Goal: Task Accomplishment & Management: Complete application form

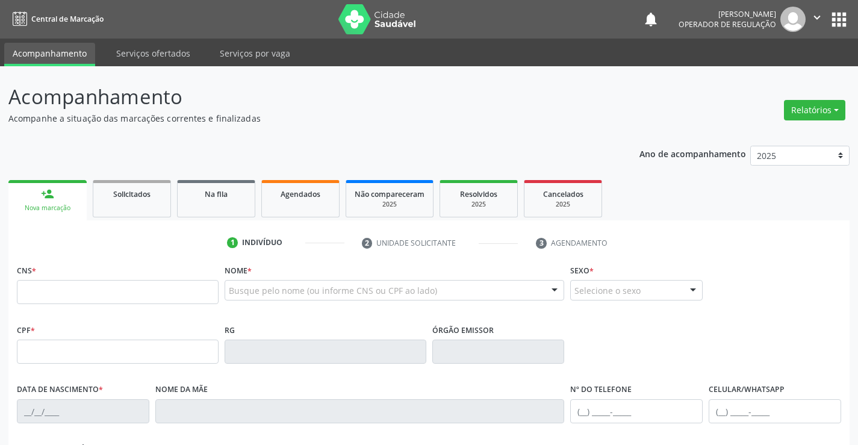
click at [69, 283] on input "text" at bounding box center [118, 292] width 202 height 24
click at [215, 217] on link "Na fila" at bounding box center [216, 198] width 78 height 37
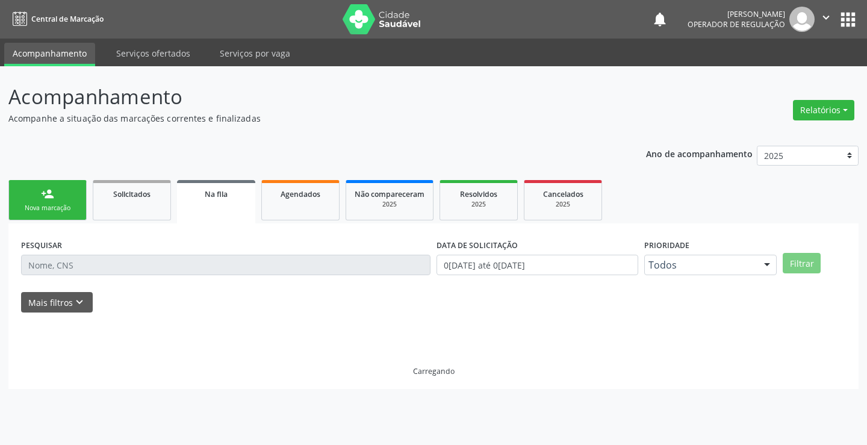
click at [219, 207] on link "Na fila" at bounding box center [216, 201] width 78 height 43
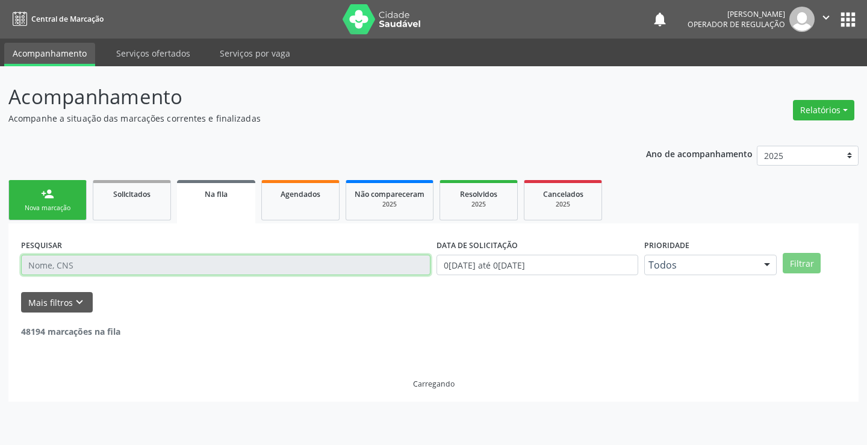
click at [95, 264] on input "text" at bounding box center [225, 265] width 409 height 20
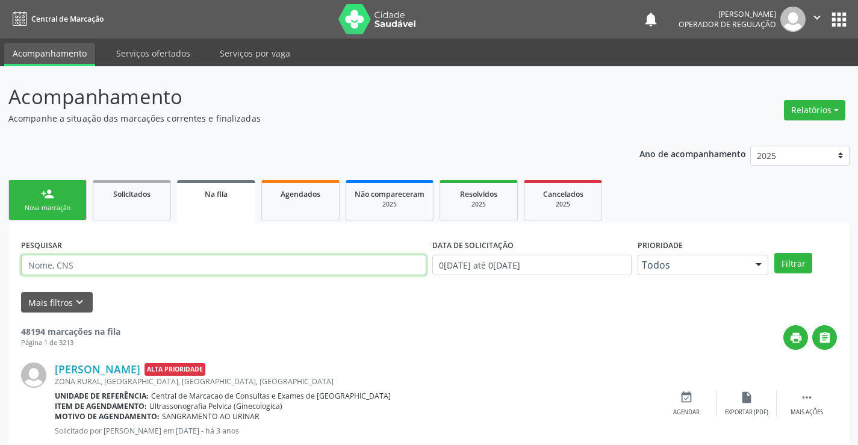
click at [95, 264] on input "text" at bounding box center [223, 265] width 405 height 20
type input "700204431367929"
click at [791, 261] on button "Filtrar" at bounding box center [793, 263] width 38 height 20
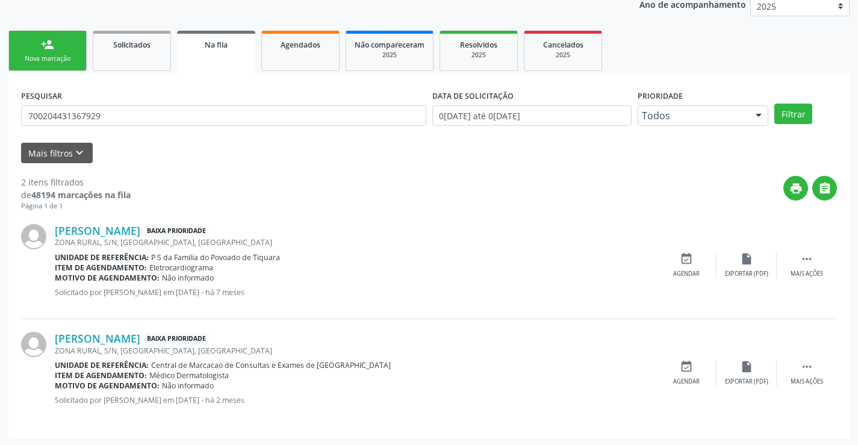
scroll to position [152, 0]
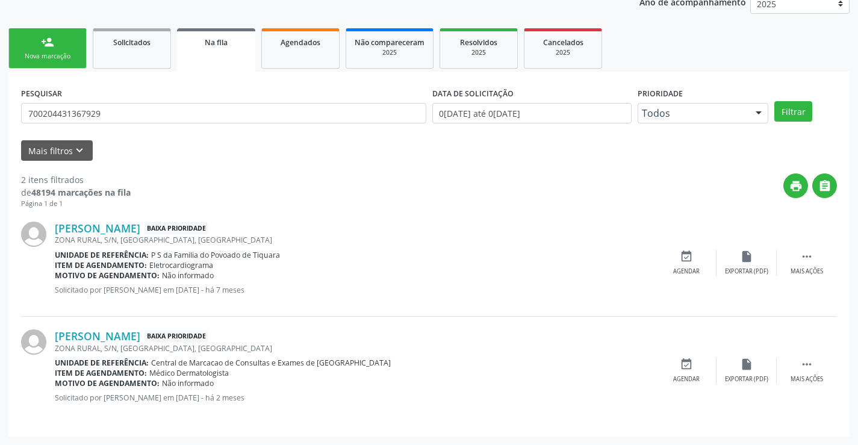
click at [48, 53] on div "Nova marcação" at bounding box center [47, 56] width 60 height 9
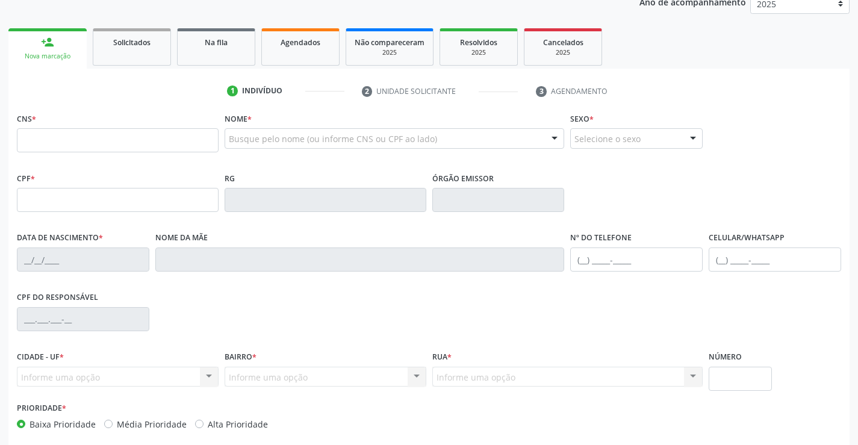
click at [281, 131] on div "Busque pelo nome (ou informe CNS ou CPF ao lado)" at bounding box center [395, 138] width 340 height 20
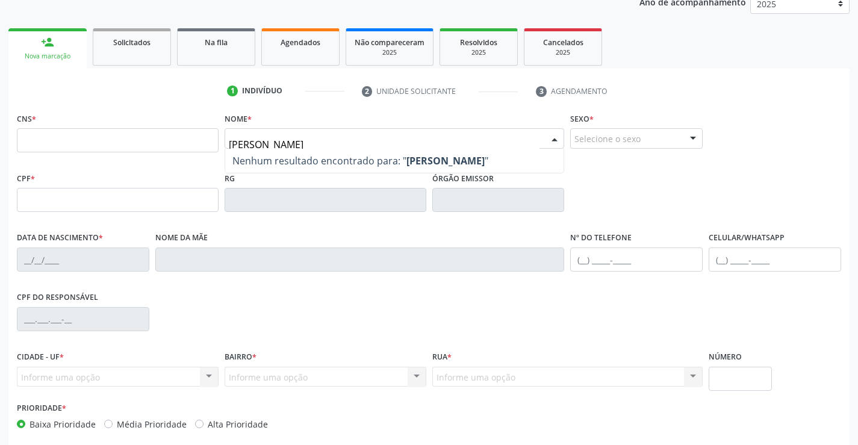
type input "[PERSON_NAME]"
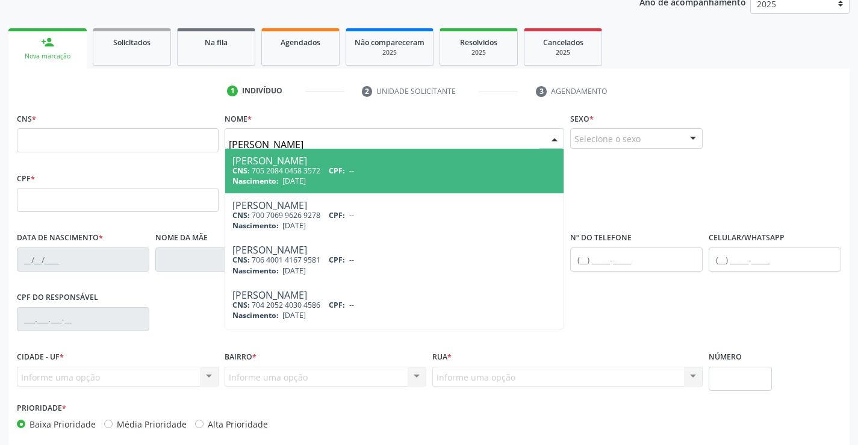
drag, startPoint x: 295, startPoint y: 169, endPoint x: 401, endPoint y: 170, distance: 106.0
click at [299, 167] on div "CNS: 705 2084 0458 3572 CPF: --" at bounding box center [394, 171] width 325 height 10
type input "705 2084 0458 3572"
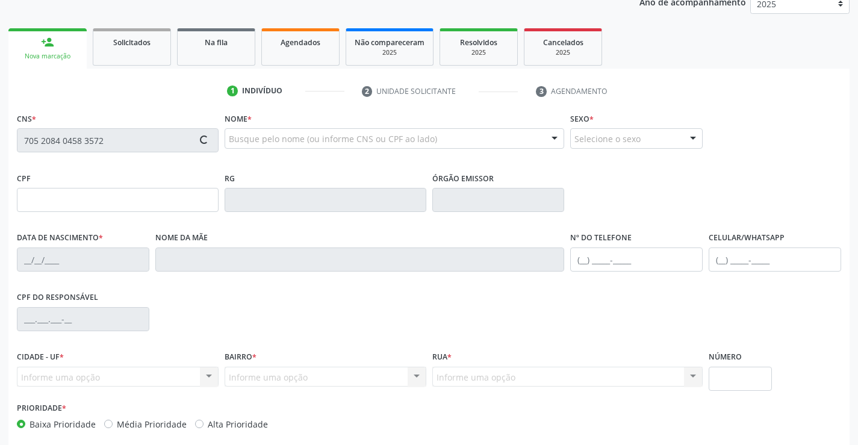
type input "006676015520211"
type input "[DATE]"
type input "[PHONE_NUMBER]"
type input "126.512.365-94"
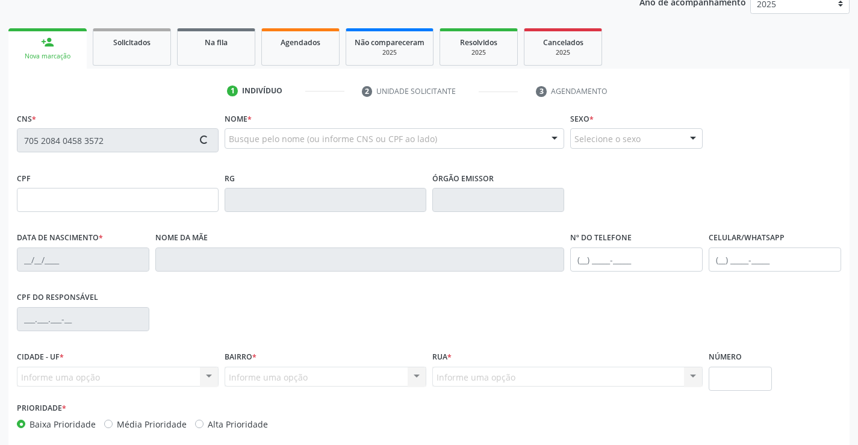
type input "S/N"
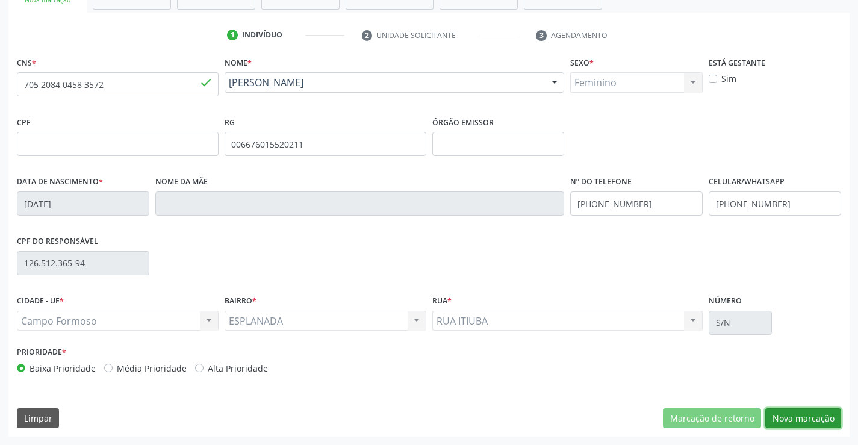
click at [807, 420] on button "Nova marcação" at bounding box center [803, 418] width 76 height 20
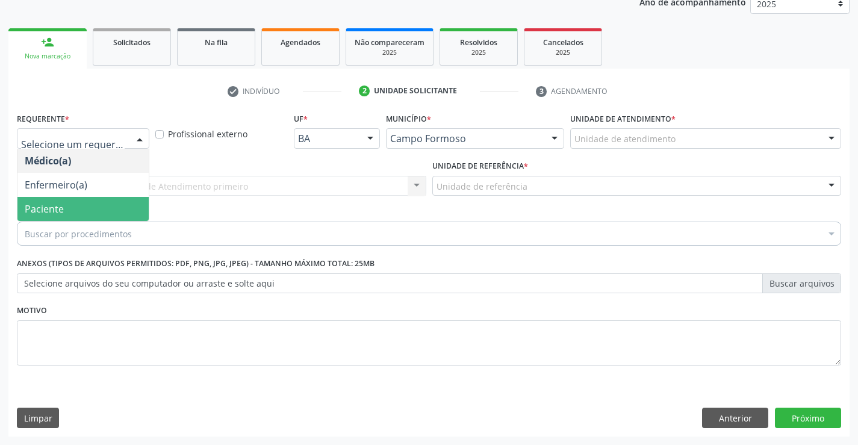
click at [58, 201] on span "Paciente" at bounding box center [82, 209] width 131 height 24
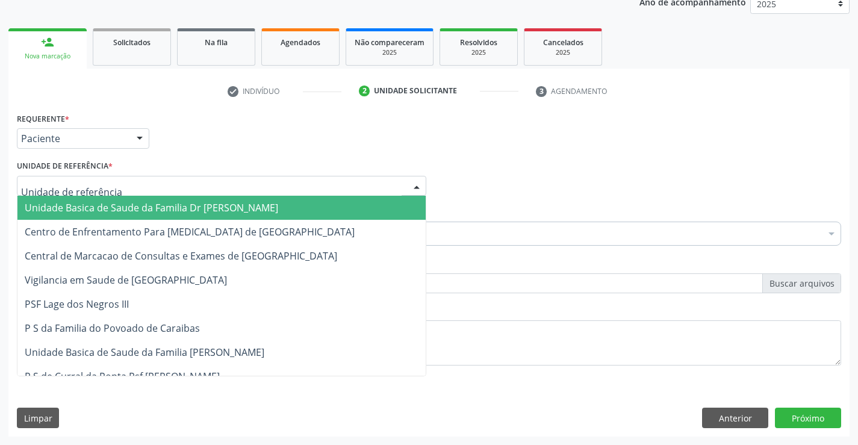
click at [201, 182] on div at bounding box center [221, 186] width 409 height 20
click at [132, 201] on span "Unidade Basica de Saude da Familia Dr [PERSON_NAME]" at bounding box center [151, 207] width 253 height 13
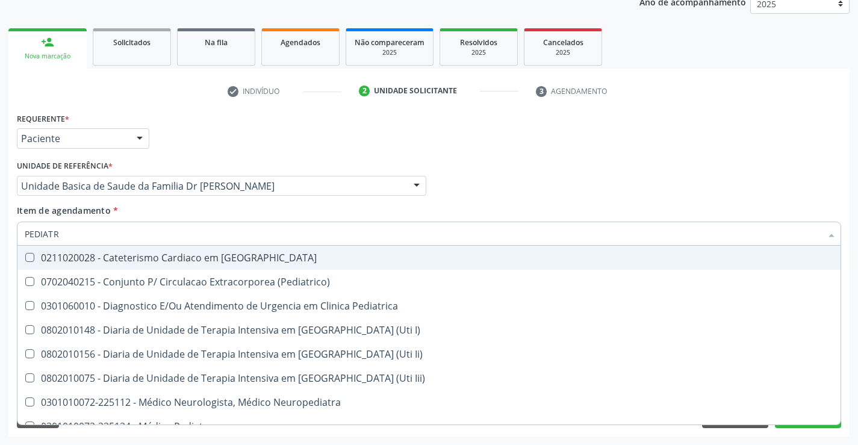
type input "PEDIATRA"
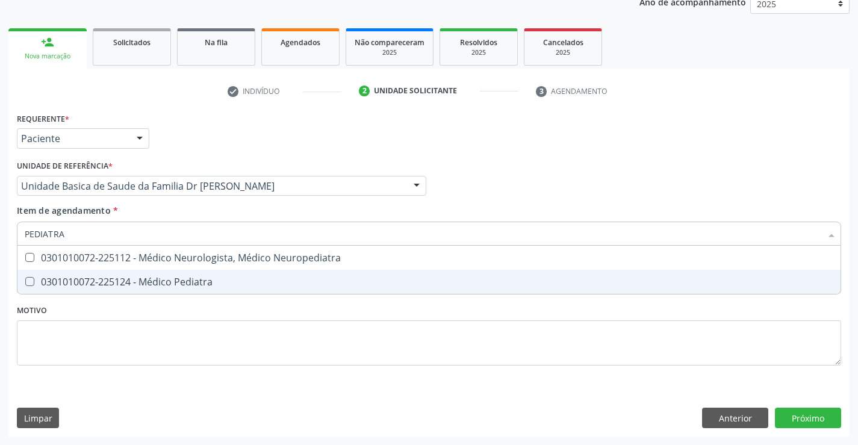
click at [166, 277] on div "0301010072-225124 - Médico Pediatra" at bounding box center [429, 282] width 809 height 10
checkbox Pediatra "true"
click at [129, 328] on div "Requerente * Paciente Médico(a) Enfermeiro(a) Paciente Nenhum resultado encontr…" at bounding box center [429, 246] width 824 height 273
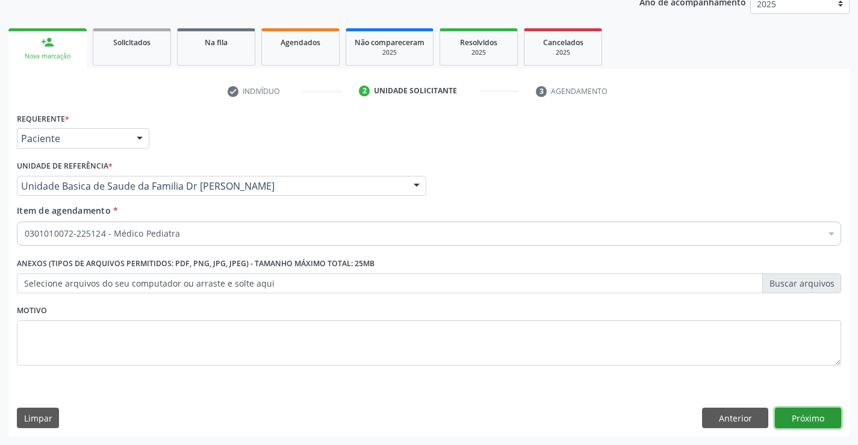
click at [806, 420] on button "Próximo" at bounding box center [808, 418] width 66 height 20
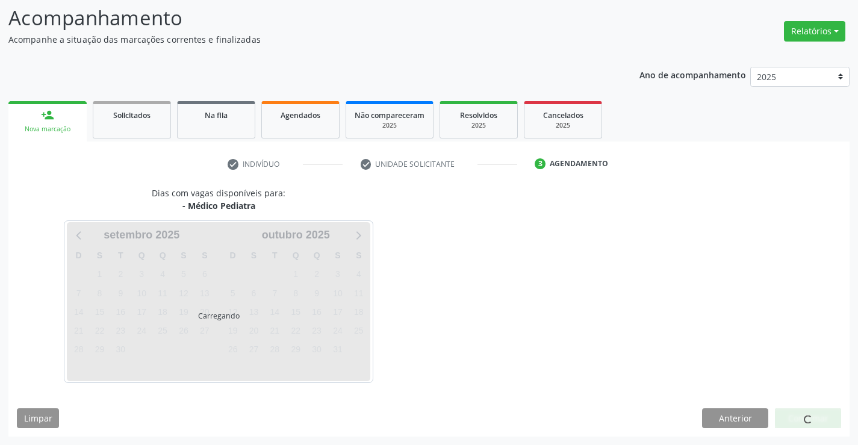
scroll to position [79, 0]
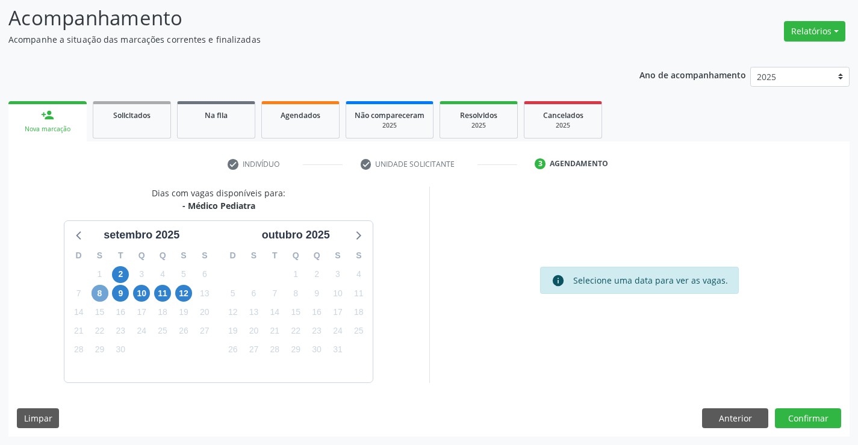
click at [97, 293] on span "8" at bounding box center [100, 293] width 17 height 17
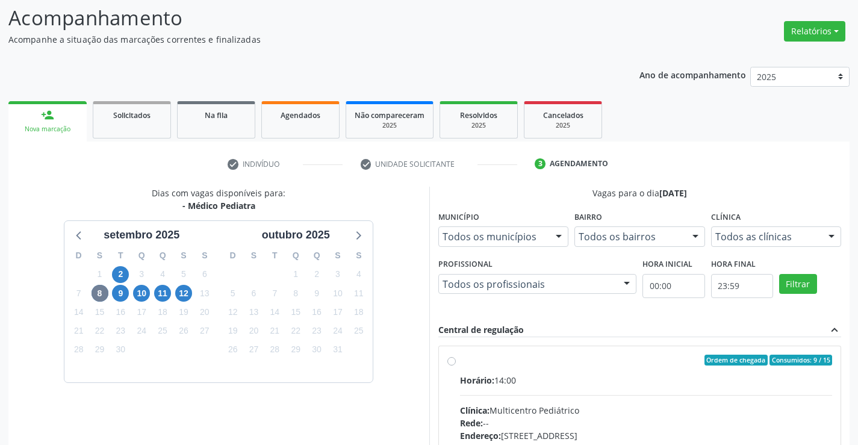
click at [476, 364] on div "Ordem de chegada Consumidos: 9 / 15" at bounding box center [646, 360] width 373 height 11
click at [456, 364] on input "Ordem de chegada Consumidos: 9 / 15 Horário: 14:00 Clínica: Multicentro Pediátr…" at bounding box center [451, 360] width 8 height 11
radio input "true"
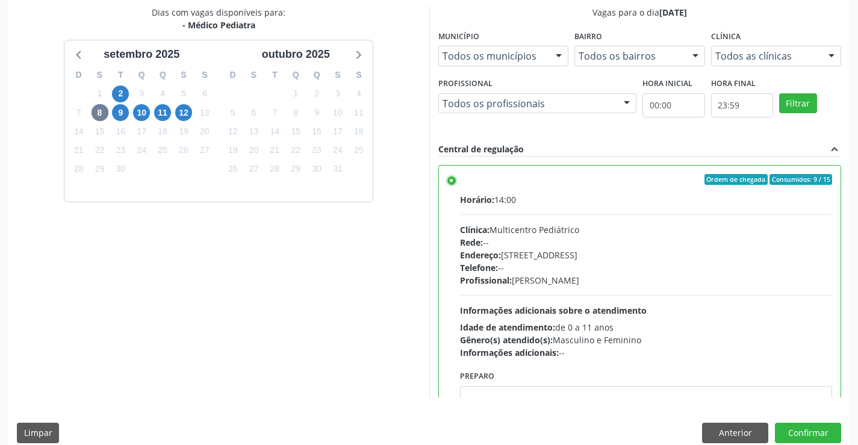
scroll to position [275, 0]
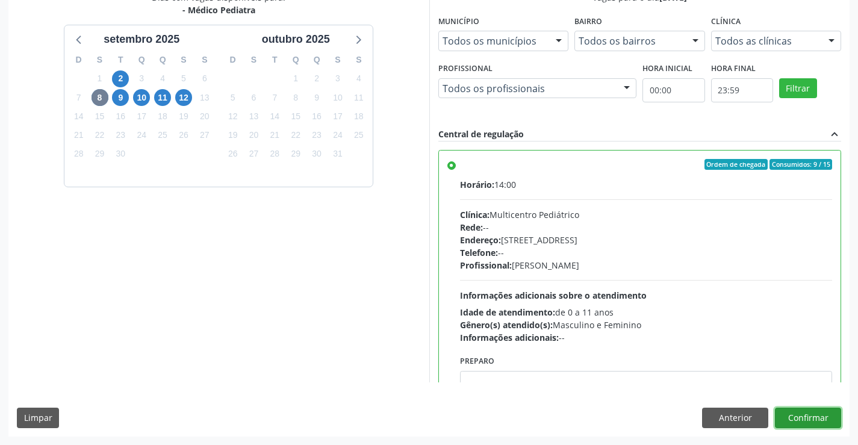
click at [825, 409] on button "Confirmar" at bounding box center [808, 418] width 66 height 20
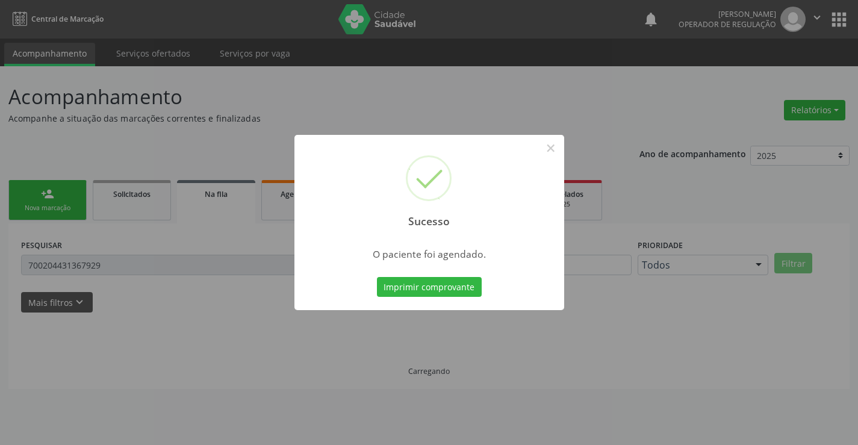
scroll to position [0, 0]
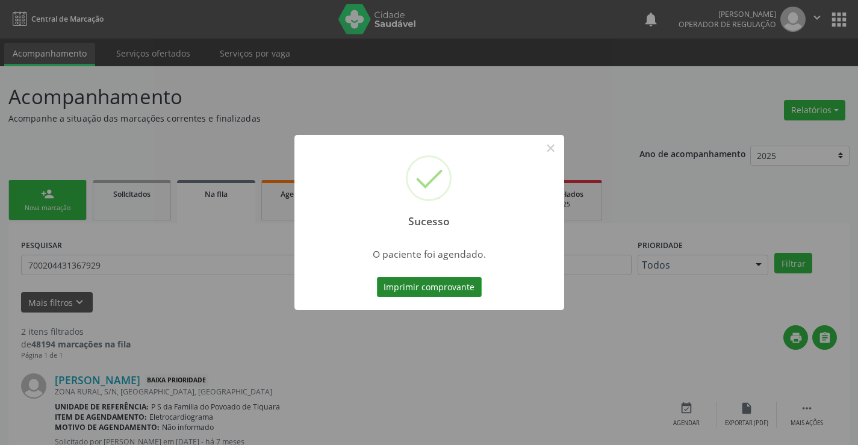
click at [431, 284] on button "Imprimir comprovante" at bounding box center [429, 287] width 105 height 20
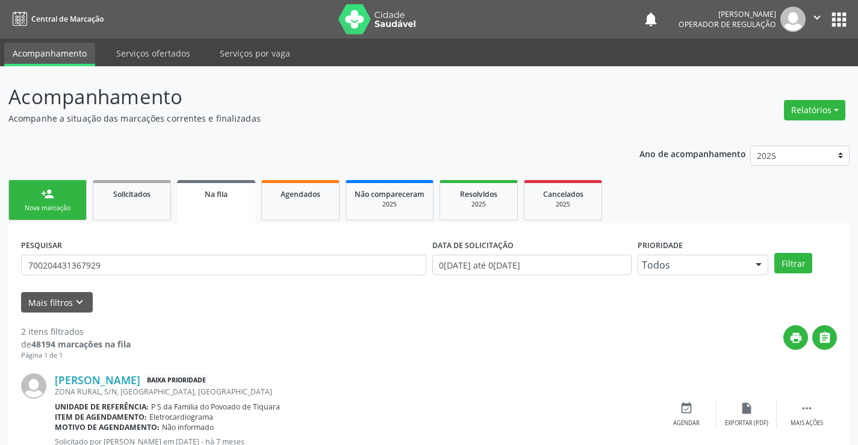
click at [53, 209] on div "Nova marcação" at bounding box center [47, 208] width 60 height 9
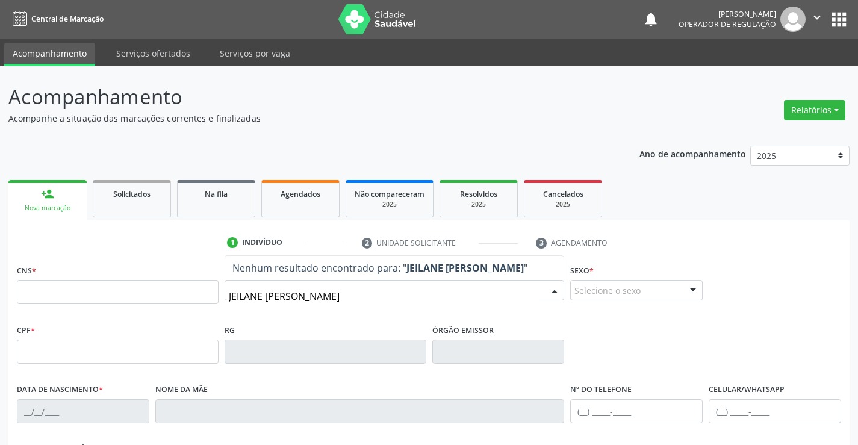
type input "[PERSON_NAME]"
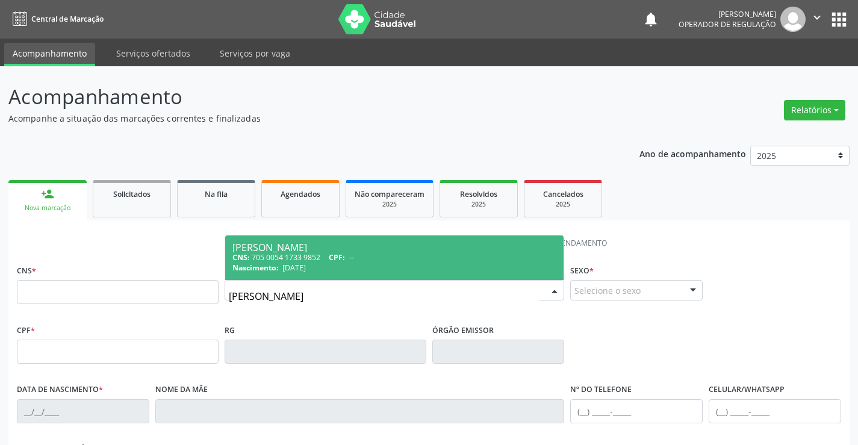
click at [294, 240] on span "[PERSON_NAME] CNS: 705 0054 1733 9852 CPF: -- Nascimento: 2[DATE]" at bounding box center [394, 257] width 339 height 45
type input "705 0054 1733 9852"
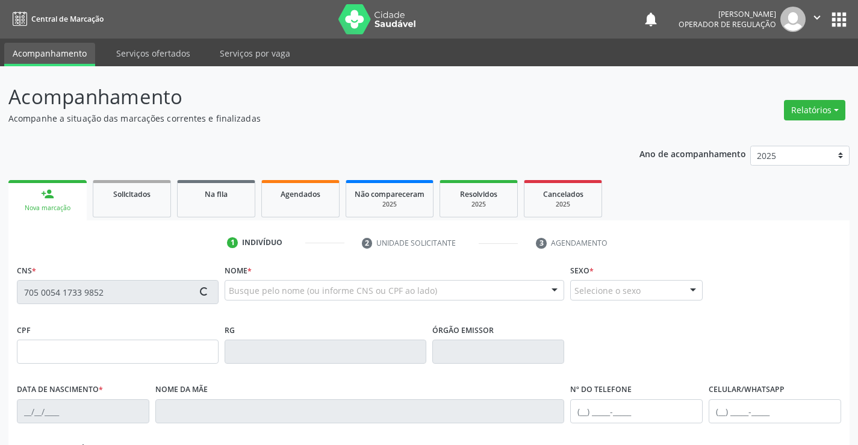
type input "1412279232"
type input "[DATE]"
type input "[PHONE_NUMBER]"
type input "026.013.595-01"
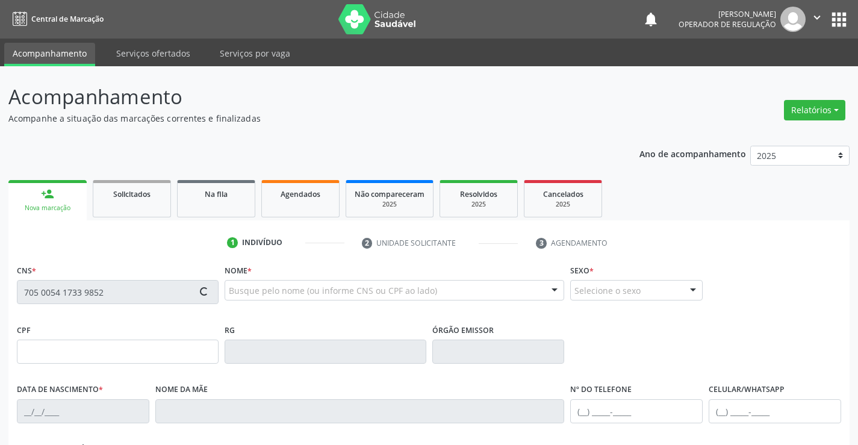
type input "16"
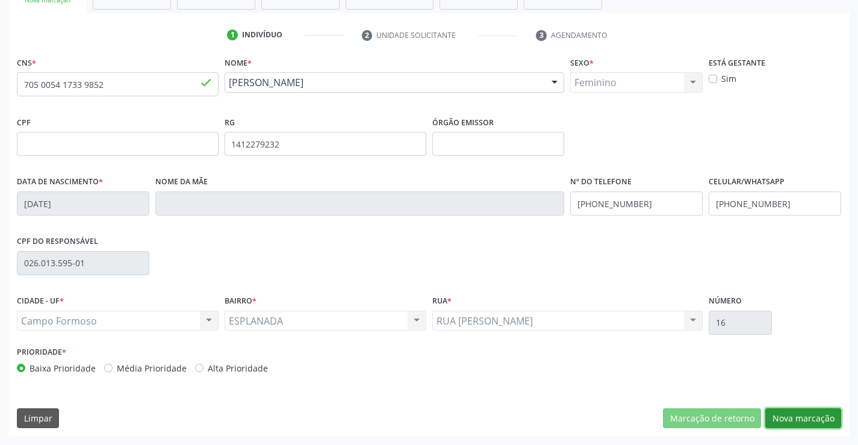
click at [789, 415] on button "Nova marcação" at bounding box center [803, 418] width 76 height 20
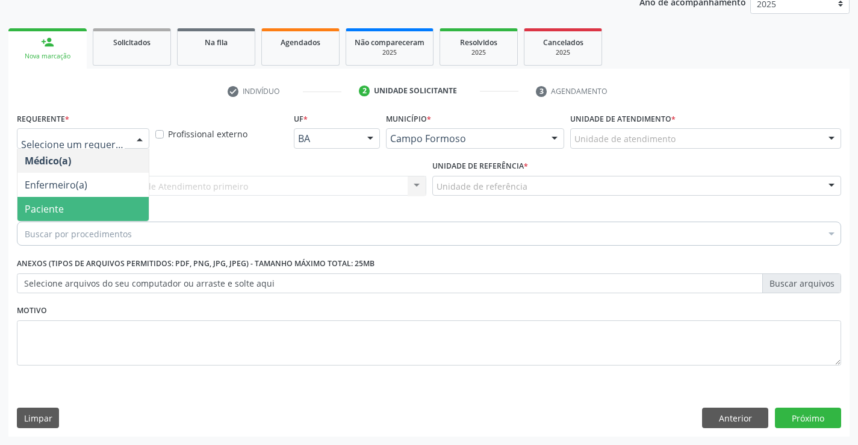
click at [61, 207] on span "Paciente" at bounding box center [44, 208] width 39 height 13
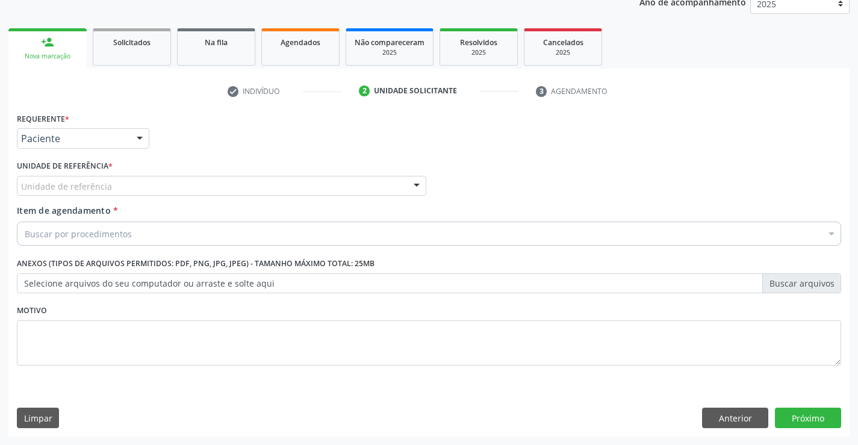
click at [180, 181] on div "Unidade de referência" at bounding box center [221, 186] width 409 height 20
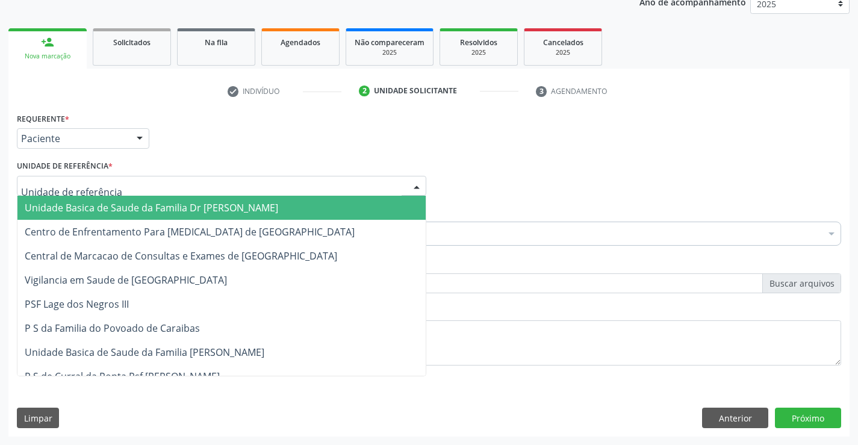
click at [157, 205] on span "Unidade Basica de Saude da Familia Dr [PERSON_NAME]" at bounding box center [151, 207] width 253 height 13
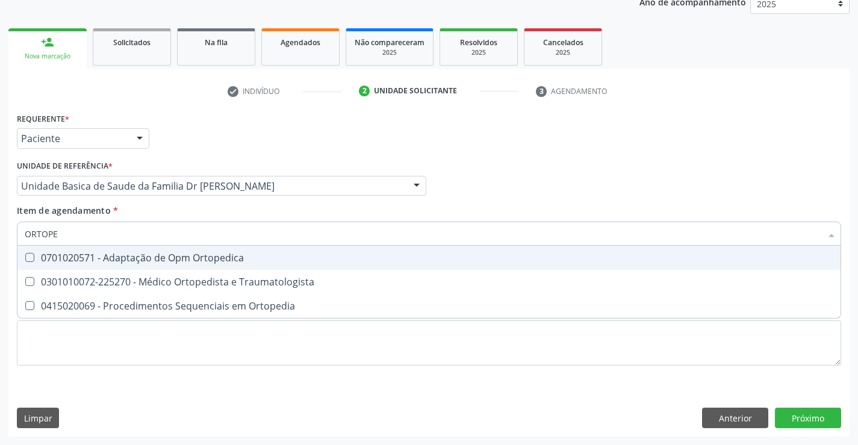
type input "ORTOPED"
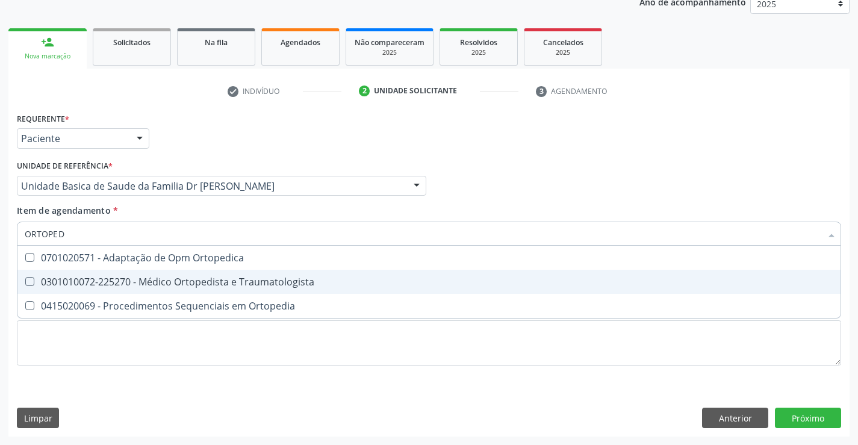
click at [181, 284] on div "0301010072-225270 - Médico Ortopedista e Traumatologista" at bounding box center [429, 282] width 809 height 10
checkbox Traumatologista "true"
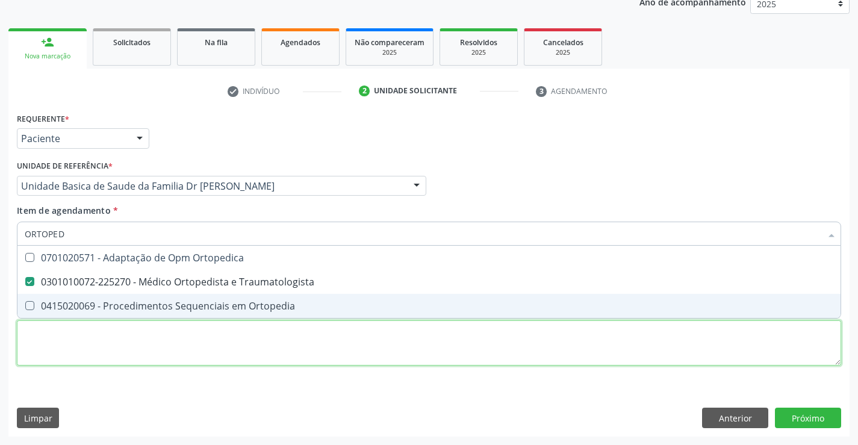
click at [203, 358] on div "Requerente * Paciente Médico(a) Enfermeiro(a) Paciente Nenhum resultado encontr…" at bounding box center [429, 246] width 824 height 273
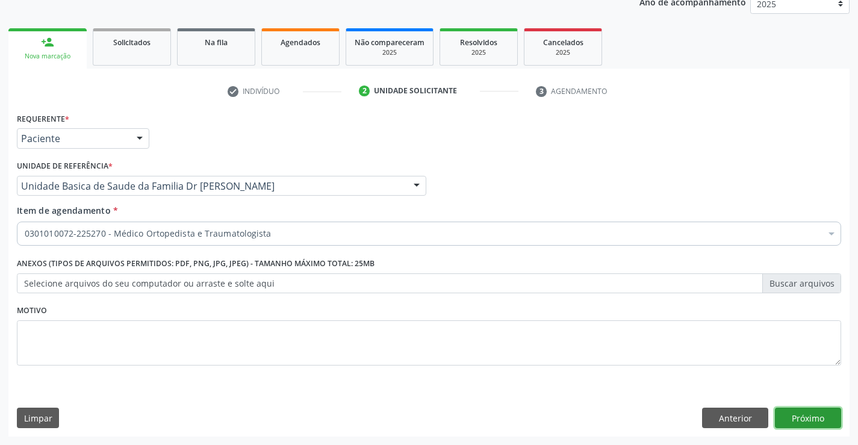
click at [788, 408] on button "Próximo" at bounding box center [808, 418] width 66 height 20
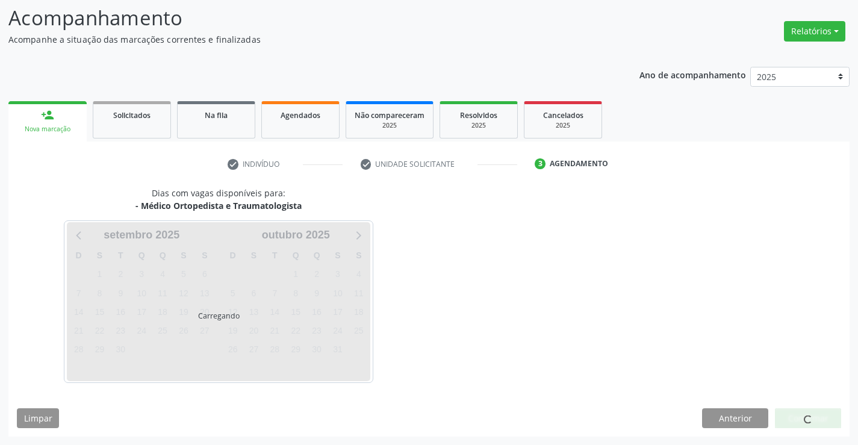
scroll to position [79, 0]
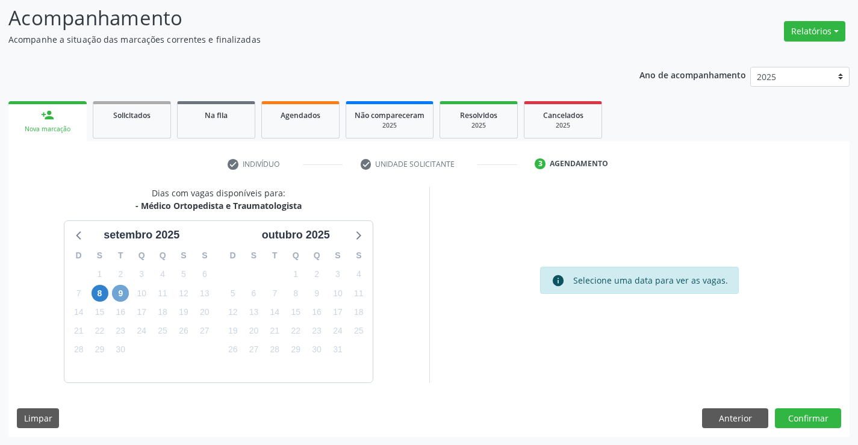
click at [123, 293] on span "9" at bounding box center [120, 293] width 17 height 17
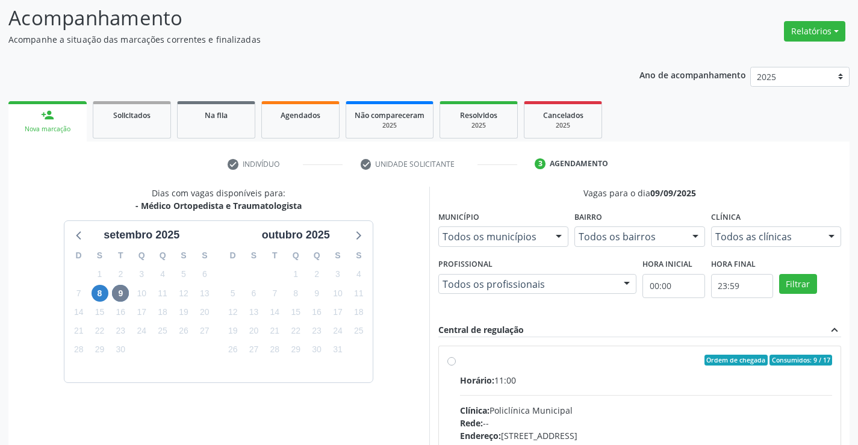
click at [460, 363] on label "Ordem de chegada Consumidos: 9 / 17 Horário: 11:00 Clínica: Policlínica Municip…" at bounding box center [646, 447] width 373 height 185
click at [454, 363] on input "Ordem de chegada Consumidos: 9 / 17 Horário: 11:00 Clínica: Policlínica Municip…" at bounding box center [451, 360] width 8 height 11
radio input "true"
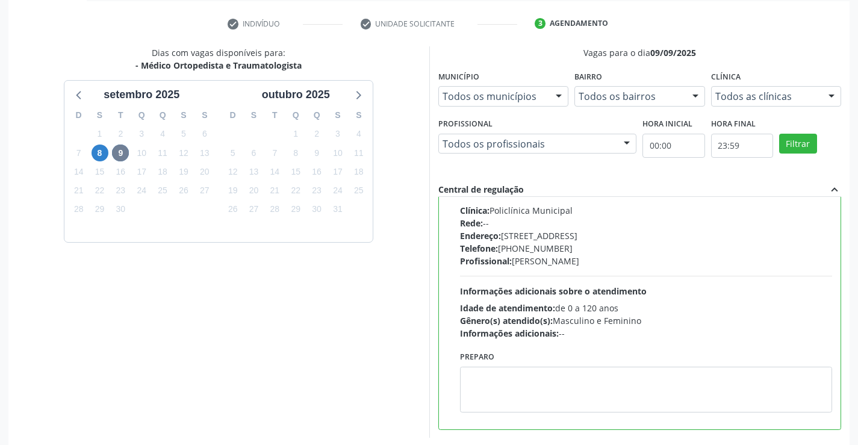
scroll to position [275, 0]
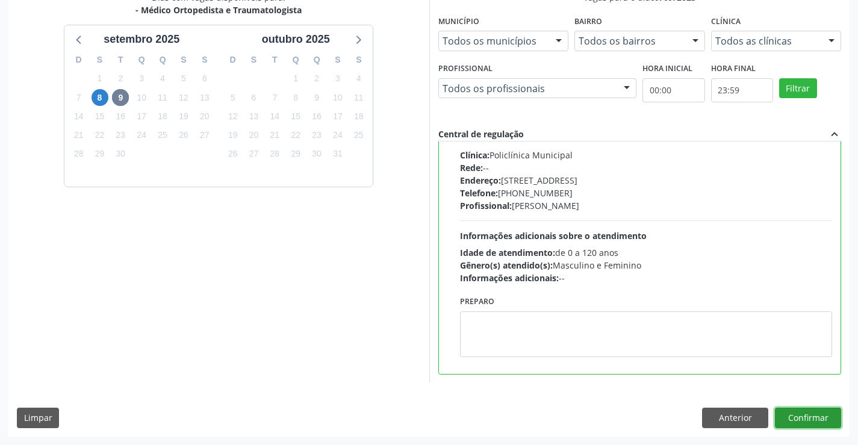
click at [792, 415] on button "Confirmar" at bounding box center [808, 418] width 66 height 20
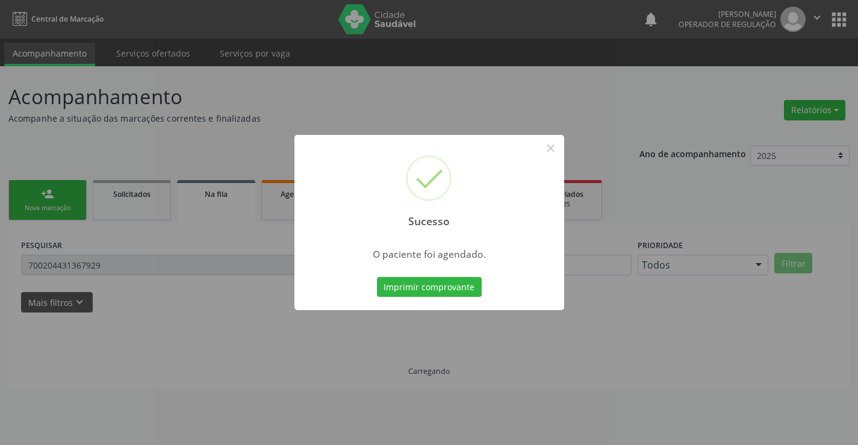
scroll to position [0, 0]
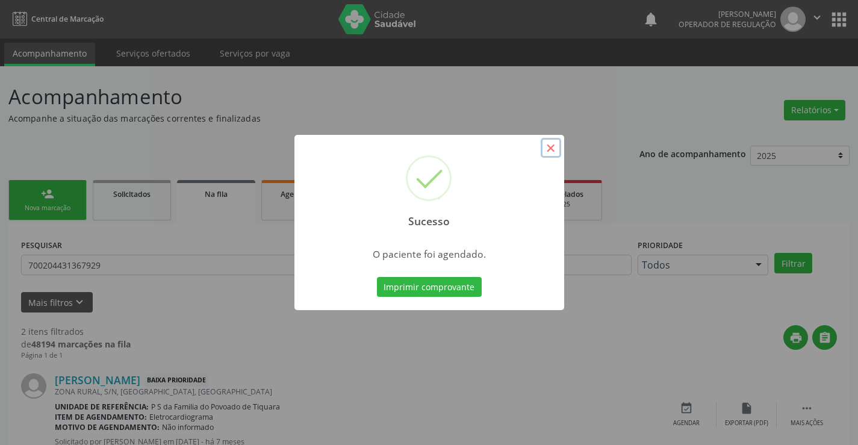
click at [552, 147] on button "×" at bounding box center [551, 148] width 20 height 20
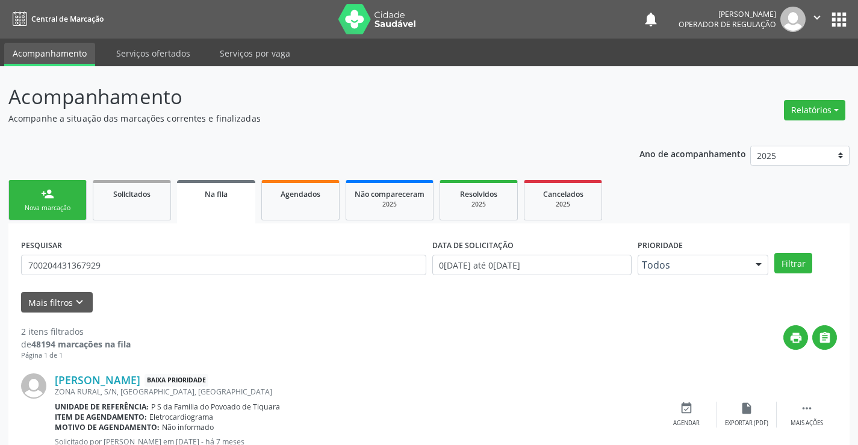
click at [55, 201] on link "person_add Nova marcação" at bounding box center [47, 200] width 78 height 40
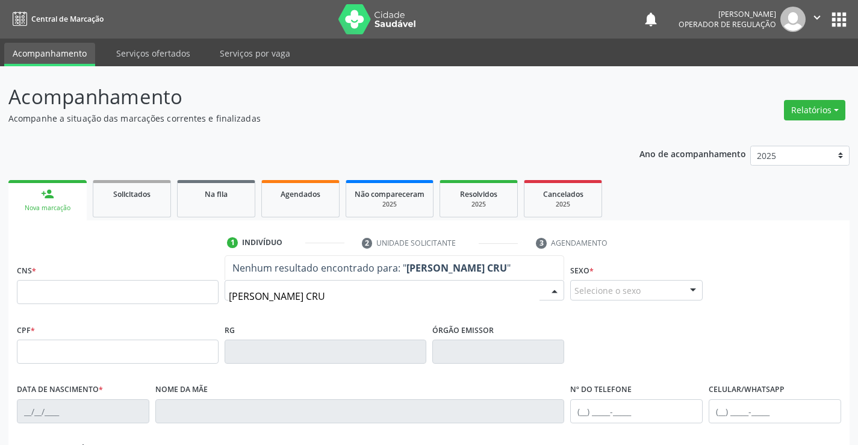
type input "[PERSON_NAME]"
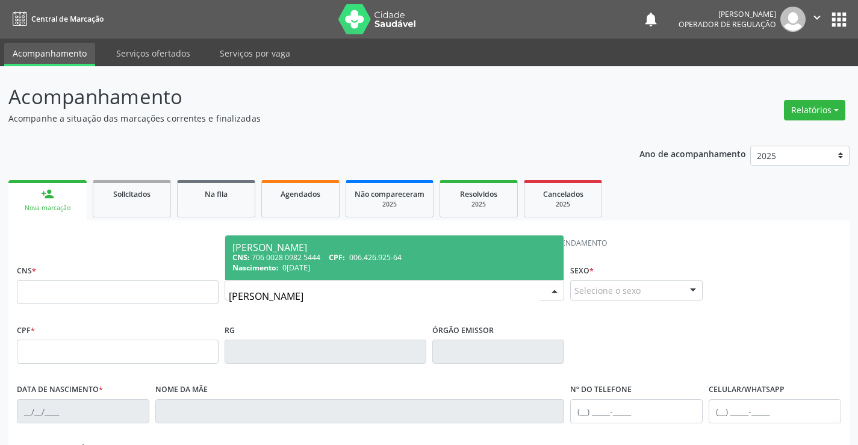
drag, startPoint x: 278, startPoint y: 262, endPoint x: 318, endPoint y: 255, distance: 41.0
click at [278, 262] on div "CNS: 706 0028 0982 5444 CPF: 006.426.925-64" at bounding box center [394, 257] width 325 height 10
type input "706 0028 0982 5444"
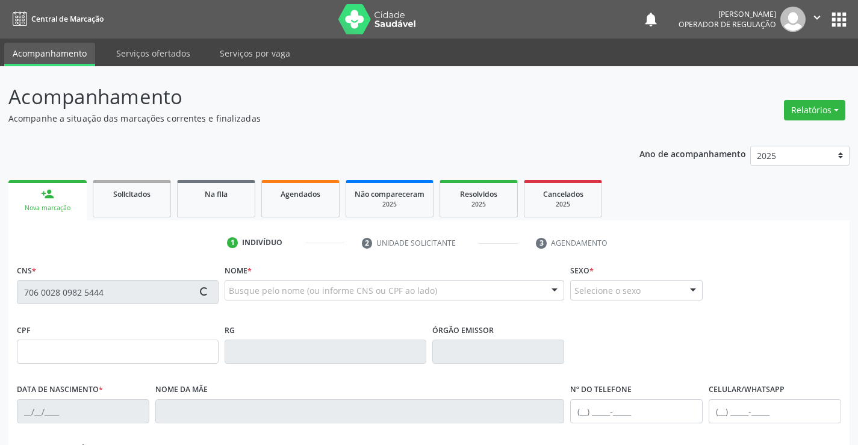
type input "006.426.925-64"
type input "1117119084"
type input "0[DATE]"
type input "[PHONE_NUMBER]"
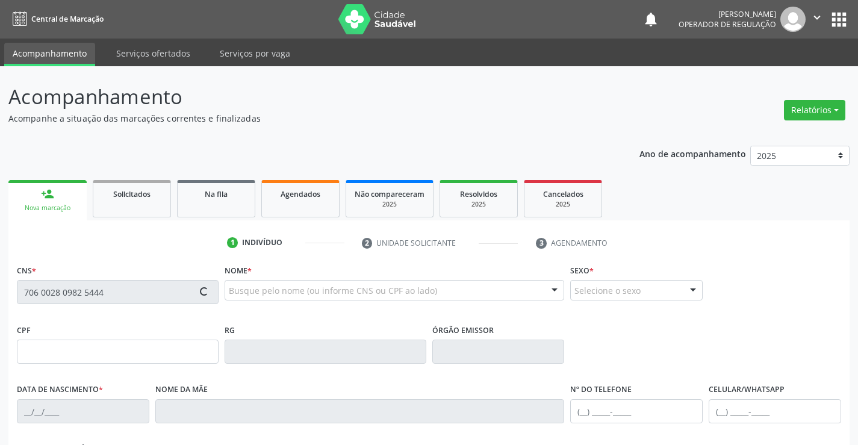
type input "006.426.925-64"
type input "16"
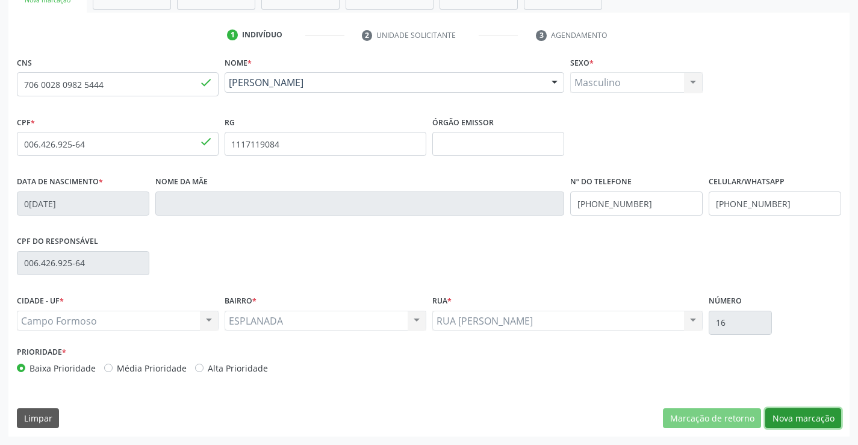
click at [789, 413] on button "Nova marcação" at bounding box center [803, 418] width 76 height 20
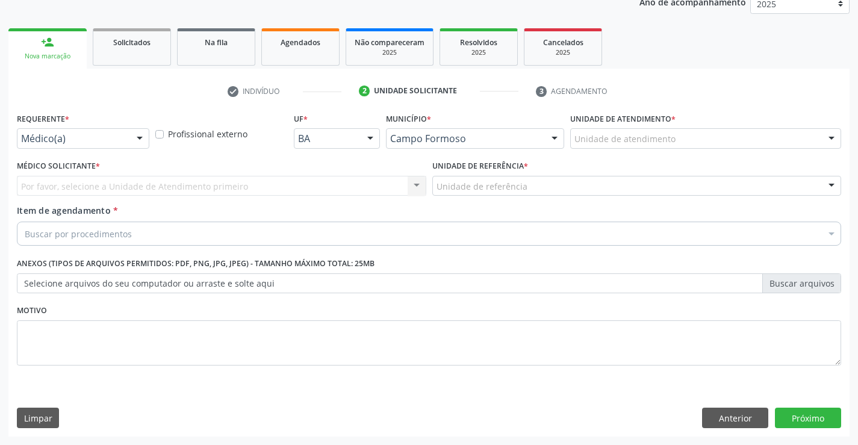
scroll to position [152, 0]
click at [98, 129] on div "Médico(a)" at bounding box center [83, 138] width 132 height 20
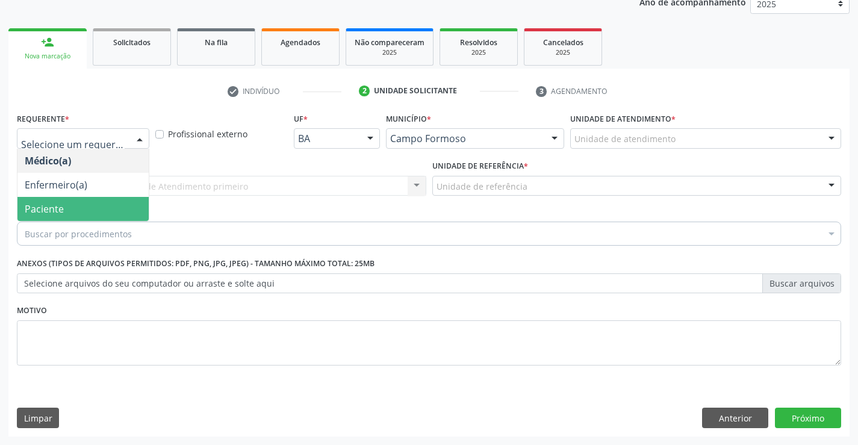
click at [60, 208] on span "Paciente" at bounding box center [44, 208] width 39 height 13
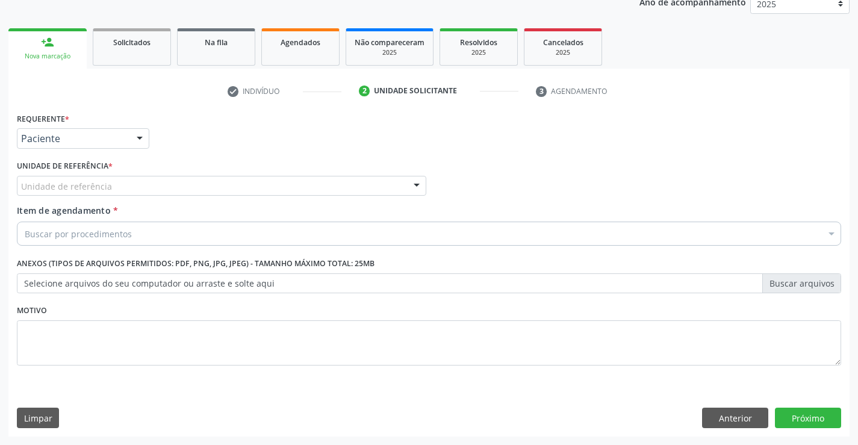
click at [215, 181] on div "Unidade de referência" at bounding box center [221, 186] width 409 height 20
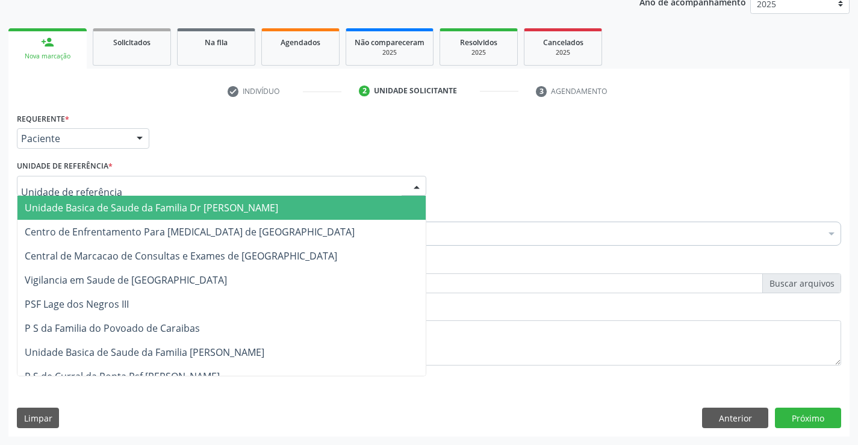
click at [146, 209] on span "Unidade Basica de Saude da Familia Dr [PERSON_NAME]" at bounding box center [151, 207] width 253 height 13
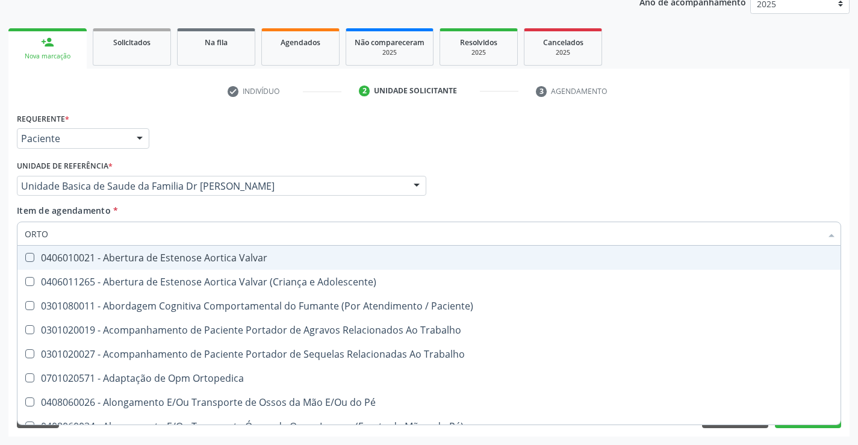
type input "ORTOP"
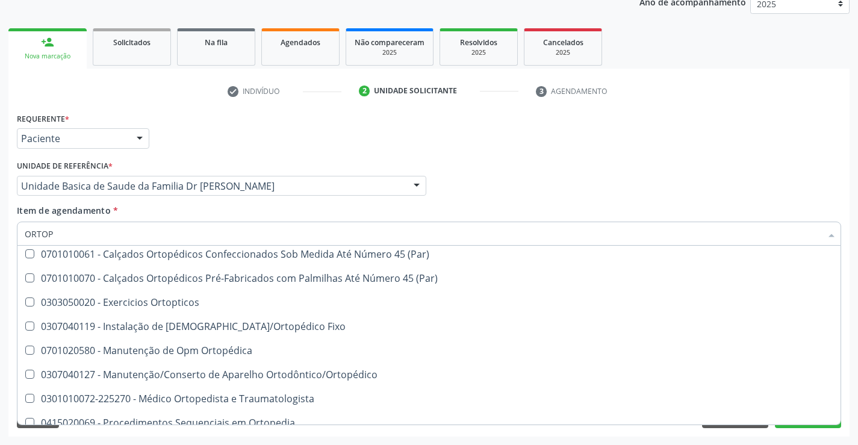
scroll to position [110, 0]
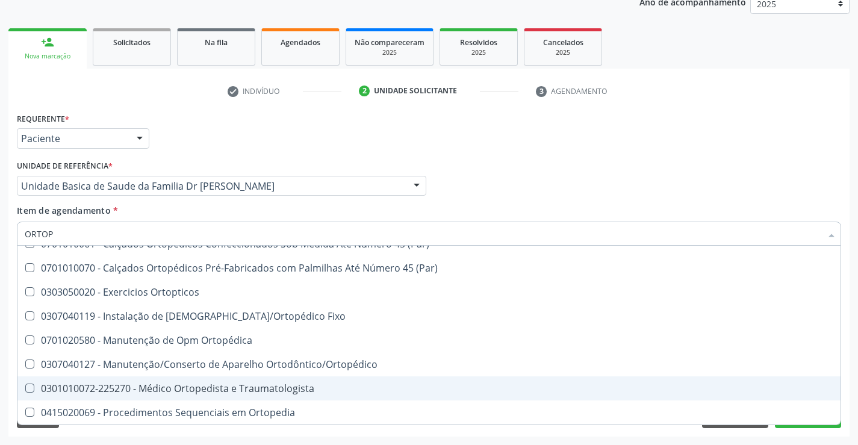
click at [215, 386] on div "0301010072-225270 - Médico Ortopedista e Traumatologista" at bounding box center [429, 389] width 809 height 10
checkbox Traumatologista "true"
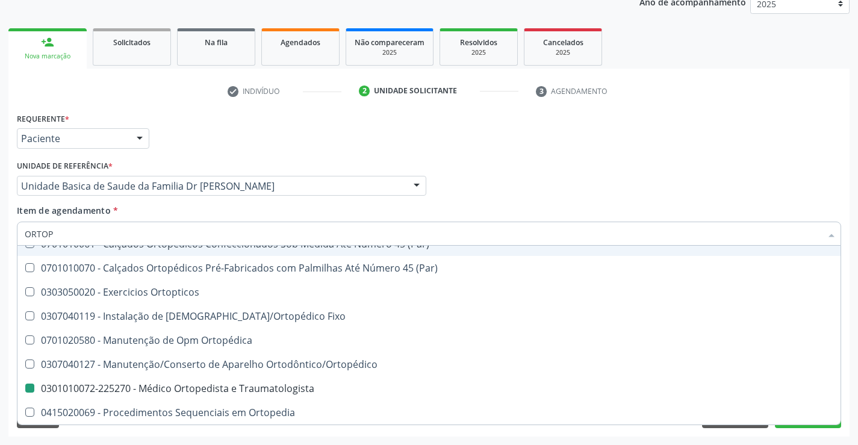
click at [699, 197] on div "Médico Solicitante Por favor, selecione a Unidade de Atendimento primeiro Nenhu…" at bounding box center [429, 180] width 830 height 47
checkbox Fixo "true"
checkbox Traumatologista "false"
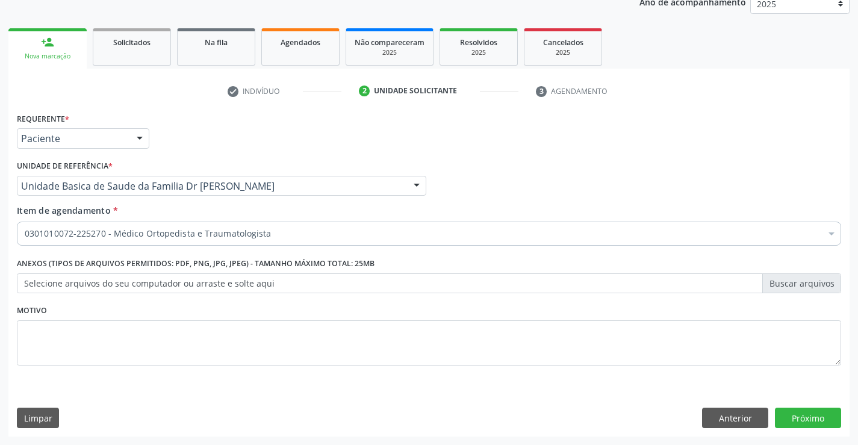
scroll to position [0, 0]
click at [808, 411] on button "Próximo" at bounding box center [808, 418] width 66 height 20
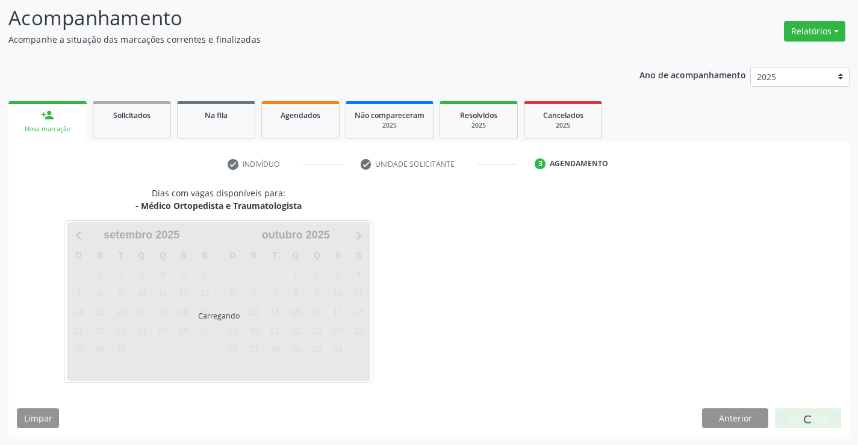
scroll to position [79, 0]
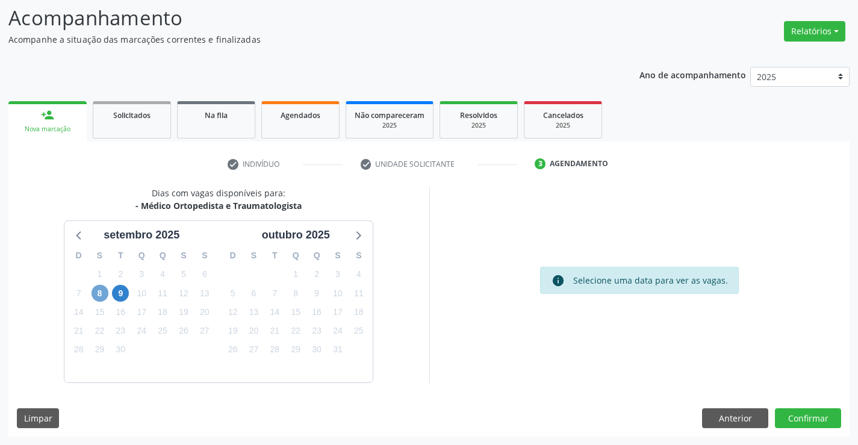
click at [101, 294] on span "8" at bounding box center [100, 293] width 17 height 17
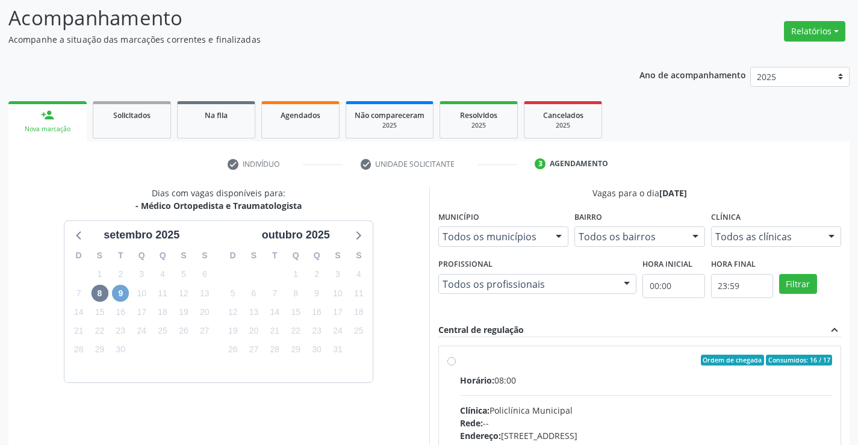
click at [121, 293] on span "9" at bounding box center [120, 293] width 17 height 17
click at [496, 371] on label "Ordem de chegada Consumidos: 10 / 17 Horário: 11:00 Clínica: Policlínica Munici…" at bounding box center [646, 447] width 373 height 185
click at [456, 365] on input "Ordem de chegada Consumidos: 10 / 17 Horário: 11:00 Clínica: Policlínica Munici…" at bounding box center [451, 360] width 8 height 11
radio input "true"
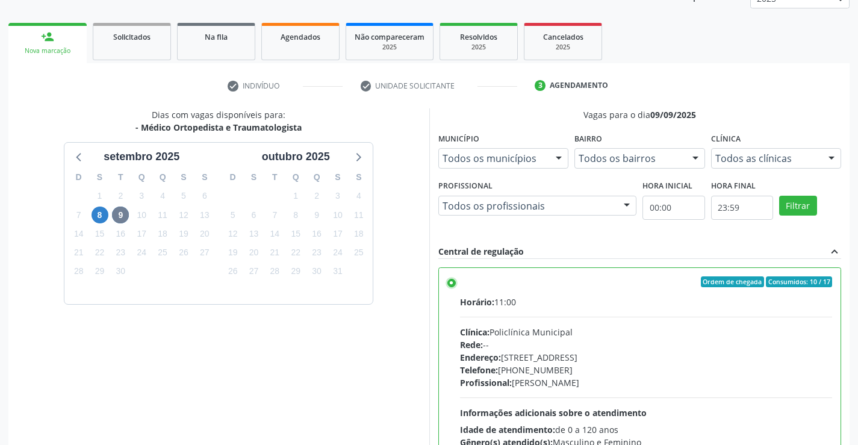
scroll to position [275, 0]
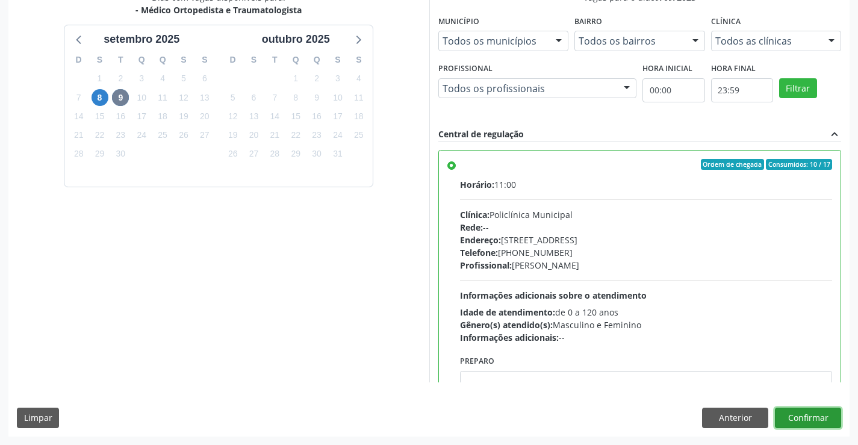
click at [795, 417] on button "Confirmar" at bounding box center [808, 418] width 66 height 20
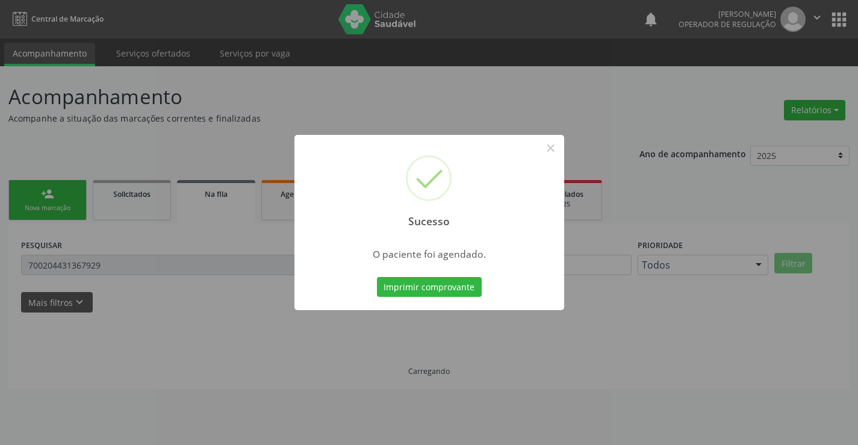
scroll to position [0, 0]
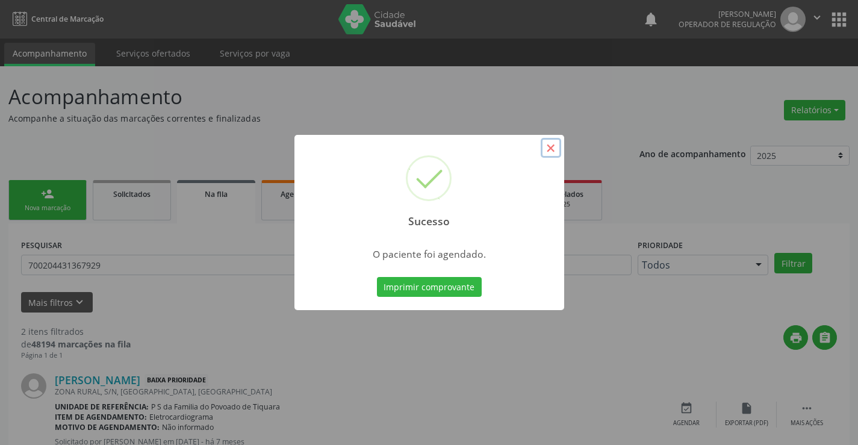
click at [550, 144] on button "×" at bounding box center [551, 148] width 20 height 20
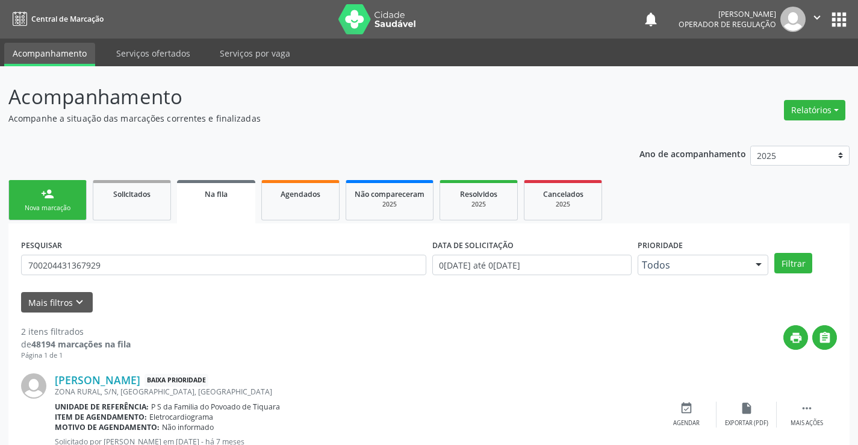
click at [40, 207] on div "Nova marcação" at bounding box center [47, 208] width 60 height 9
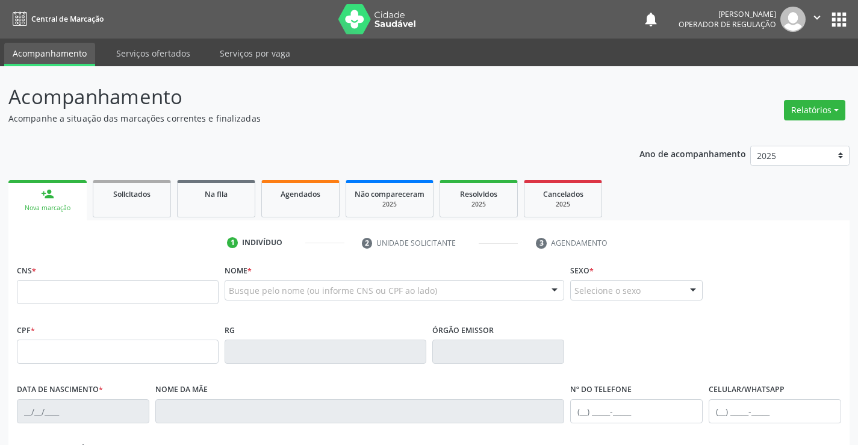
click at [40, 207] on div "Nova marcação" at bounding box center [47, 208] width 61 height 9
drag, startPoint x: 93, startPoint y: 294, endPoint x: 365, endPoint y: 294, distance: 272.1
click at [102, 294] on input "text" at bounding box center [118, 292] width 202 height 24
type input "708 0023 0846 1624"
type input "0277228484"
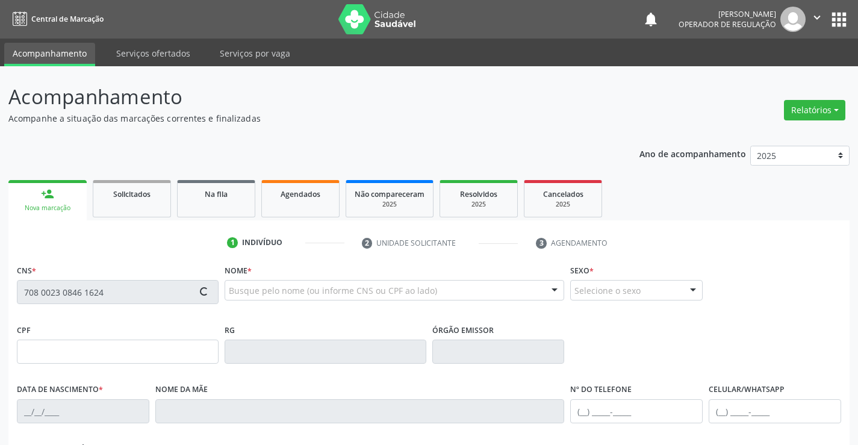
type input "[DATE]"
type input "[PHONE_NUMBER]"
type input "S/N"
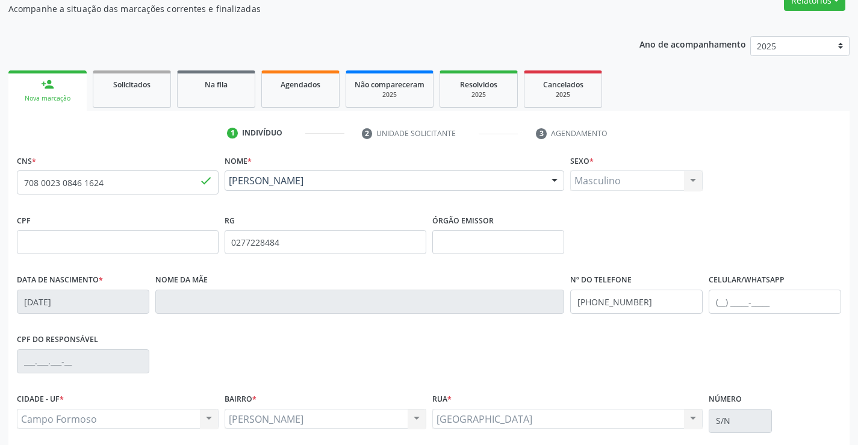
scroll to position [208, 0]
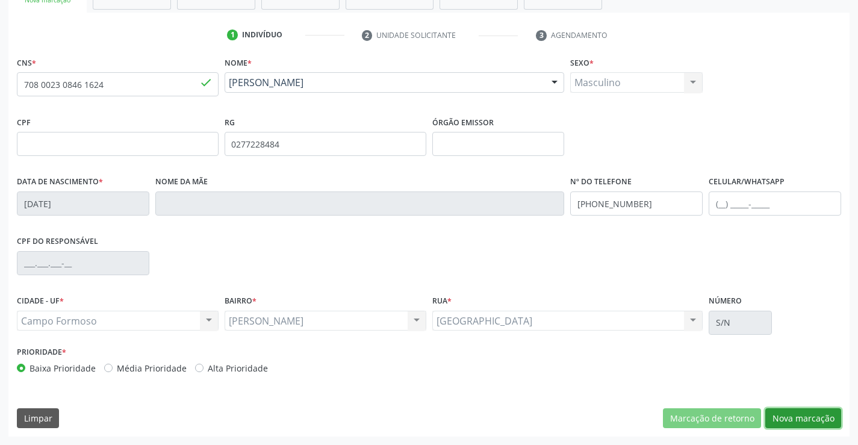
click at [803, 417] on button "Nova marcação" at bounding box center [803, 418] width 76 height 20
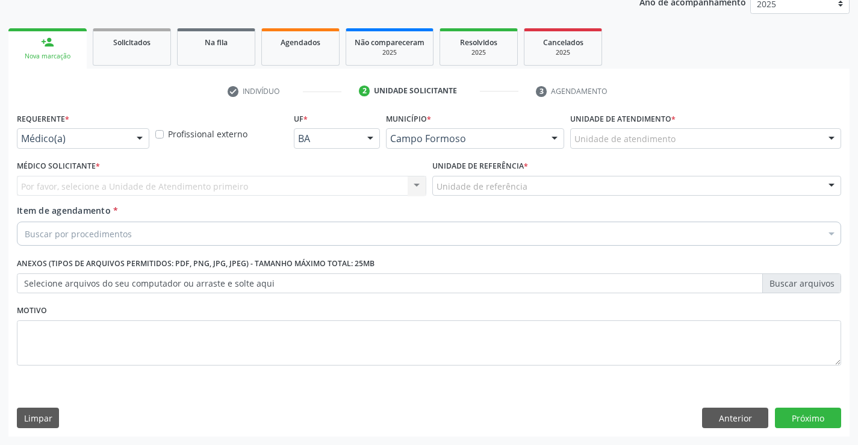
click at [110, 124] on div "Requerente * Médico(a) Médico(a) Enfermeiro(a) Paciente Nenhum resultado encont…" at bounding box center [83, 129] width 132 height 39
click at [148, 141] on div at bounding box center [140, 139] width 18 height 20
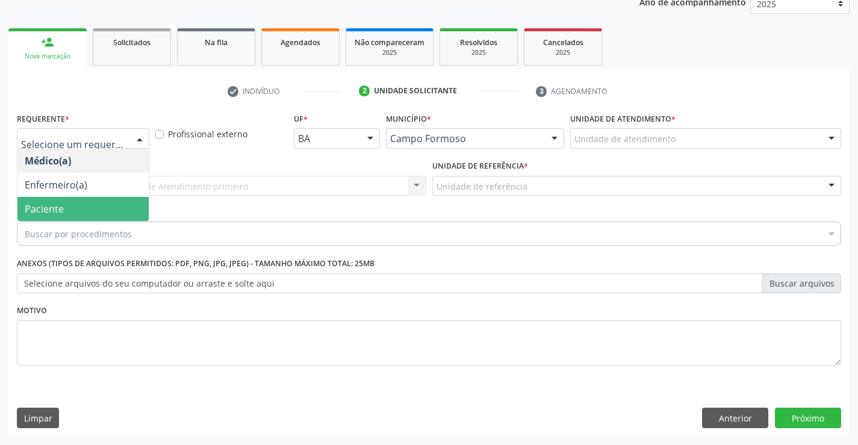
click at [71, 212] on span "Paciente" at bounding box center [82, 209] width 131 height 24
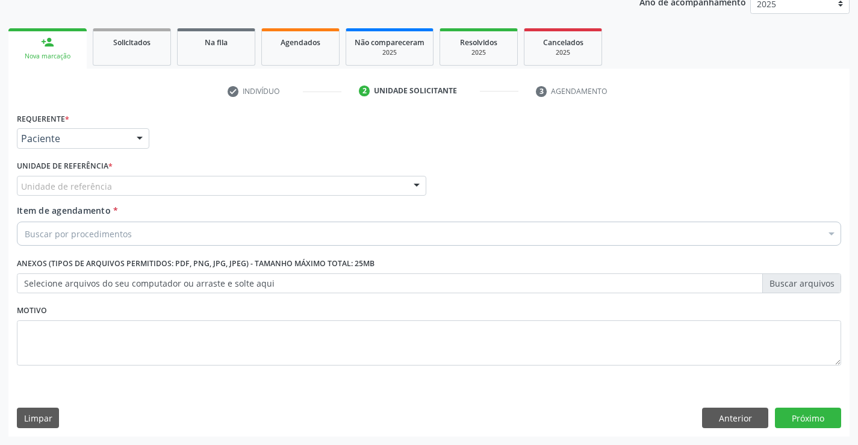
click at [232, 176] on div "Unidade de referência" at bounding box center [221, 186] width 409 height 20
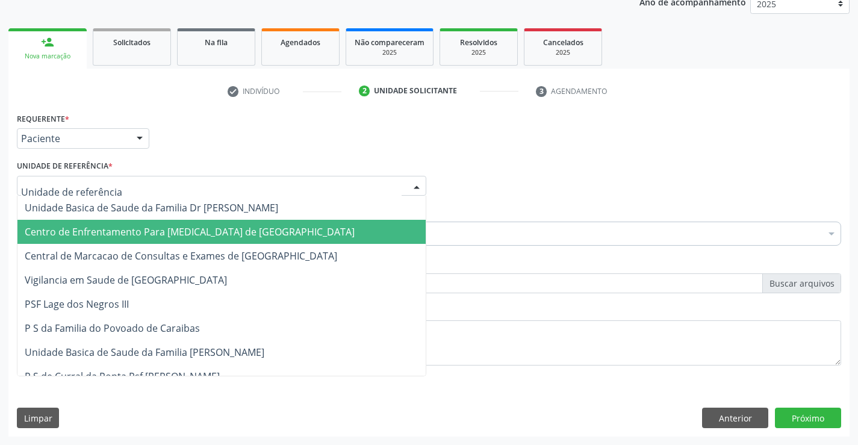
click at [144, 220] on span "Centro de Enfrentamento Para [MEDICAL_DATA] de [GEOGRAPHIC_DATA]" at bounding box center [221, 232] width 408 height 24
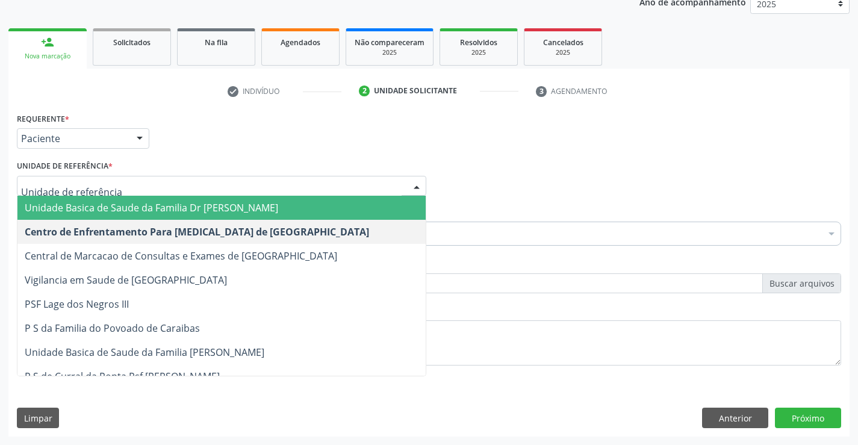
click at [201, 209] on span "Unidade Basica de Saude da Familia Dr [PERSON_NAME]" at bounding box center [151, 207] width 253 height 13
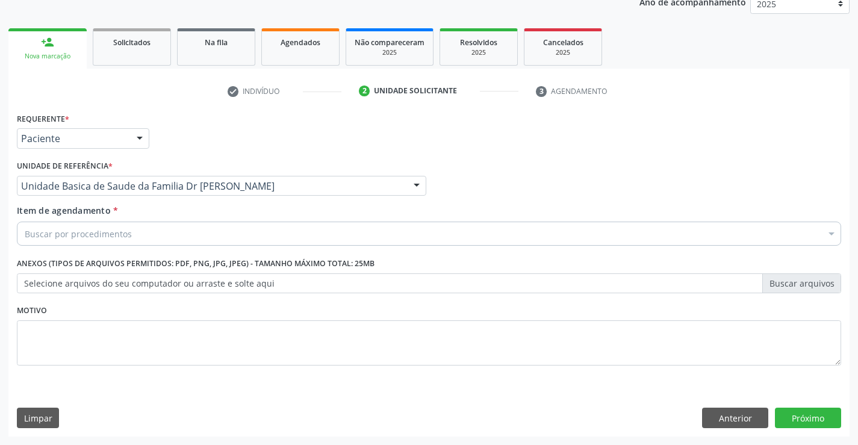
click at [164, 238] on div "Buscar por procedimentos" at bounding box center [429, 234] width 824 height 24
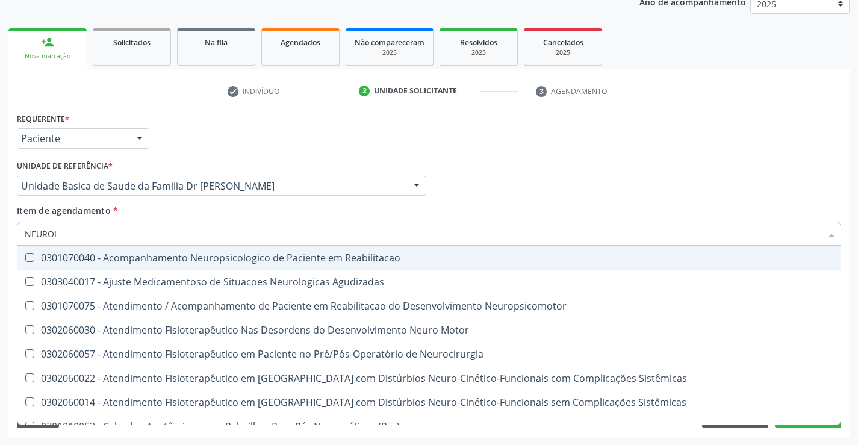
type input "NEUROLO"
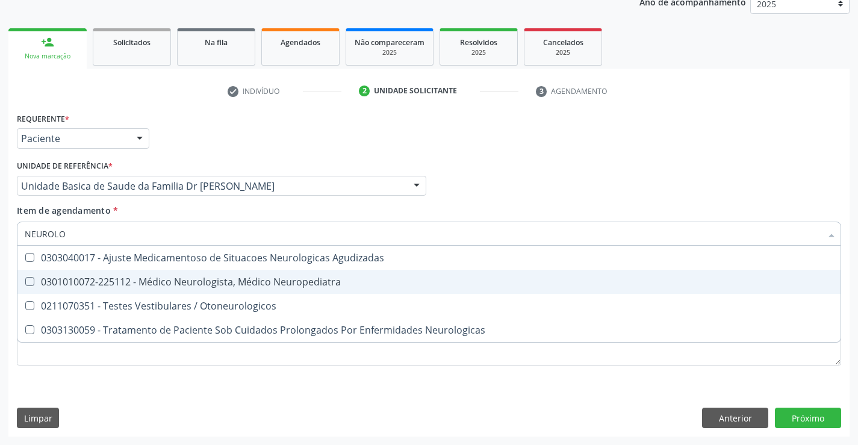
drag, startPoint x: 309, startPoint y: 279, endPoint x: 325, endPoint y: 278, distance: 15.8
click at [311, 279] on div "0301010072-225112 - Médico Neurologista, Médico Neuropediatra" at bounding box center [429, 282] width 809 height 10
checkbox Neuropediatra "true"
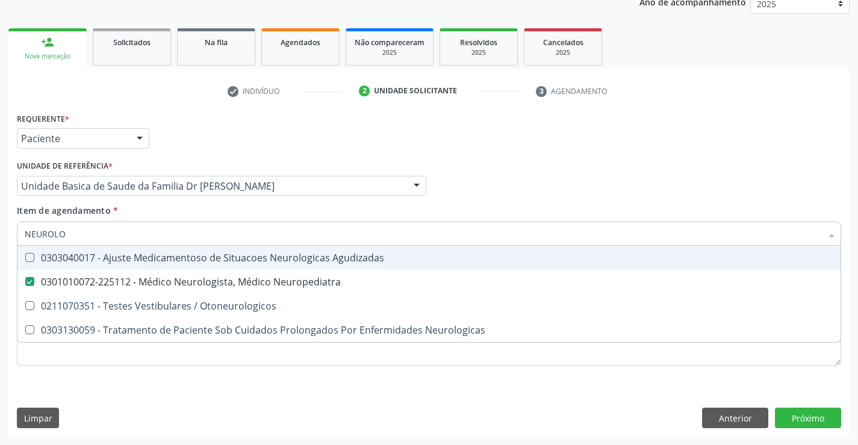
click at [419, 216] on div "Item de agendamento * NEUROLO Desfazer seleção 0303040017 - Ajuste Medicamentos…" at bounding box center [429, 223] width 824 height 38
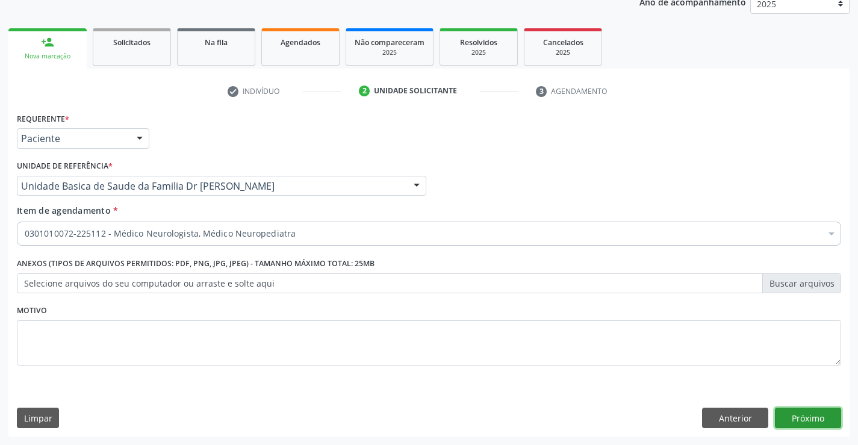
click at [812, 412] on button "Próximo" at bounding box center [808, 418] width 66 height 20
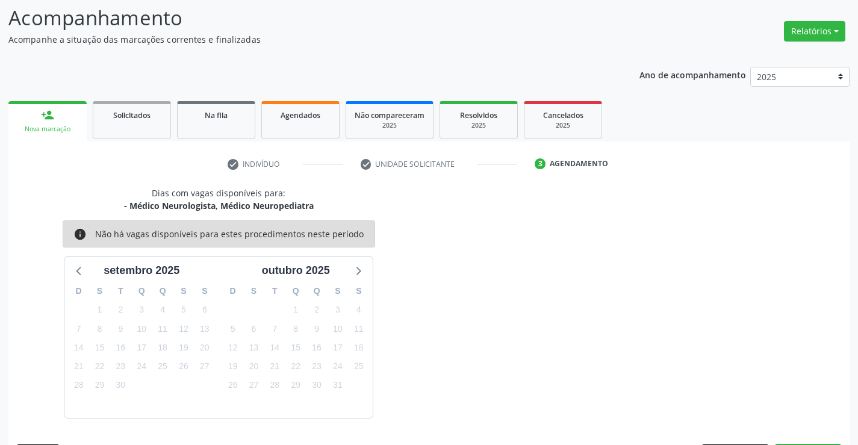
scroll to position [114, 0]
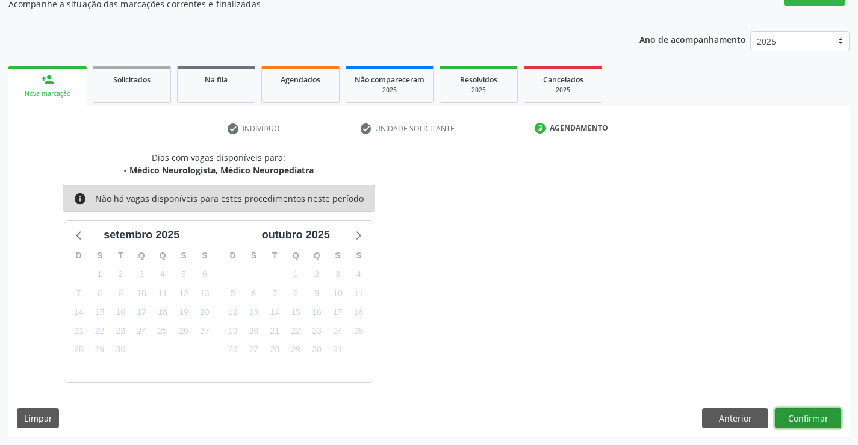
click at [792, 419] on button "Confirmar" at bounding box center [808, 418] width 66 height 20
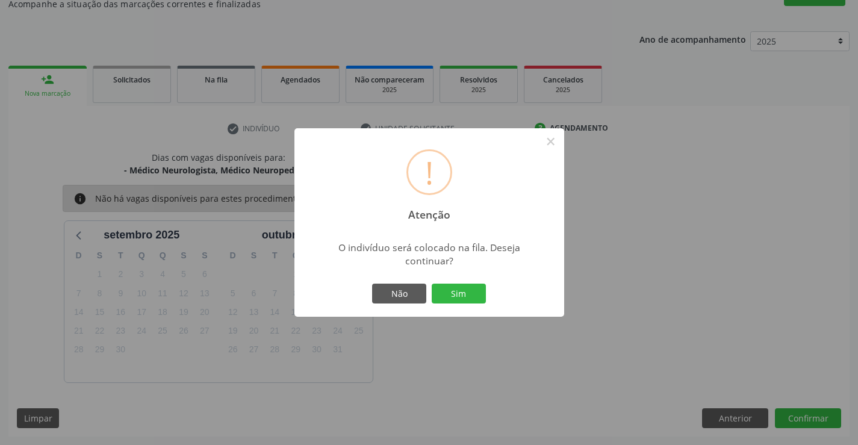
drag, startPoint x: 459, startPoint y: 291, endPoint x: 503, endPoint y: 293, distance: 43.4
click at [460, 291] on button "Sim" at bounding box center [459, 294] width 54 height 20
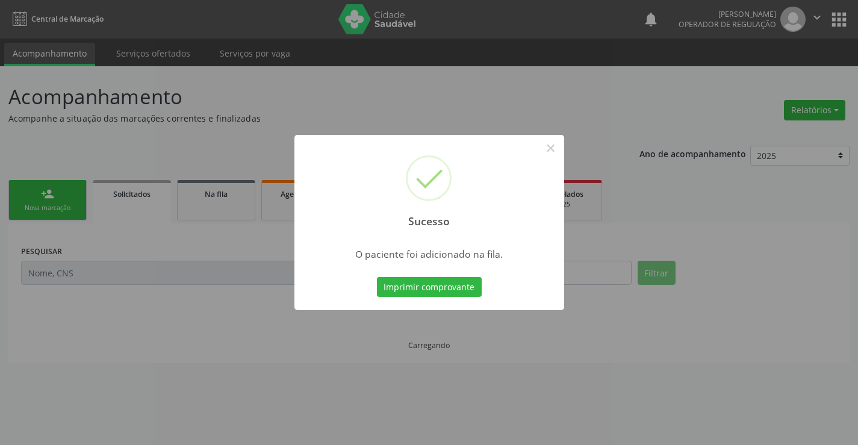
scroll to position [0, 0]
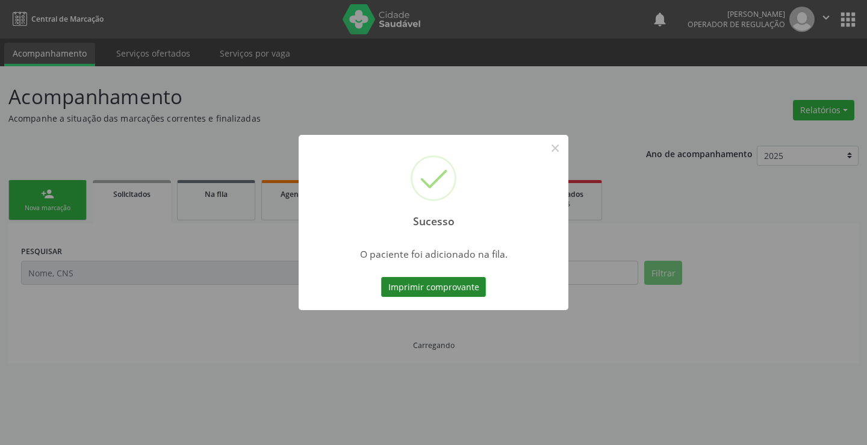
click at [449, 282] on button "Imprimir comprovante" at bounding box center [433, 287] width 105 height 20
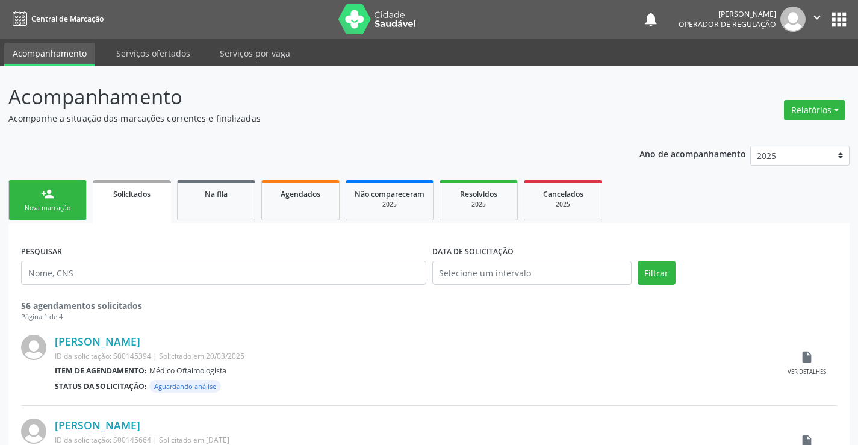
click at [67, 198] on link "person_add Nova marcação" at bounding box center [47, 200] width 78 height 40
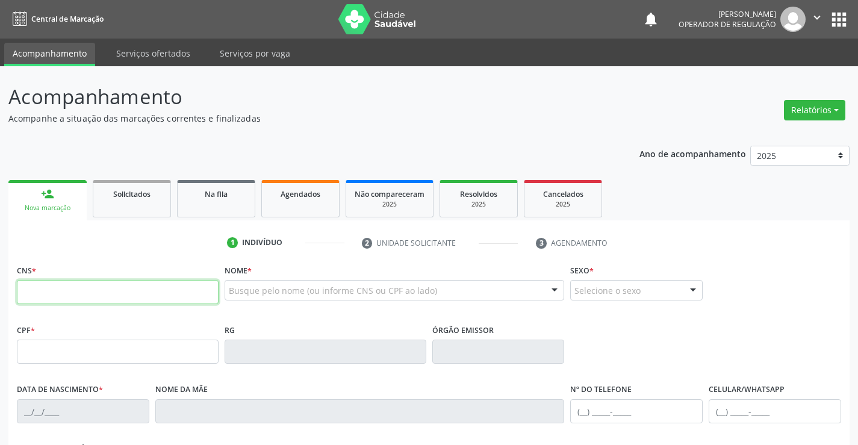
click at [72, 296] on input "text" at bounding box center [118, 292] width 202 height 24
type input "700 4079 6305 6945"
type input "0655386769"
type input "[DATE]"
type input "[PHONE_NUMBER]"
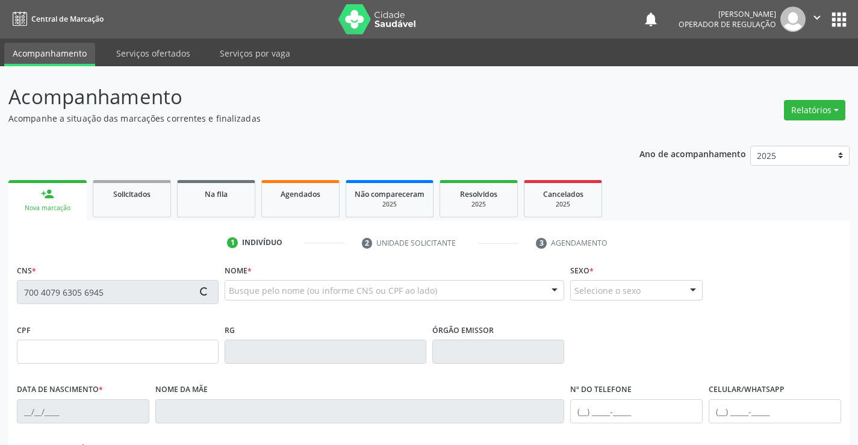
type input "S/N"
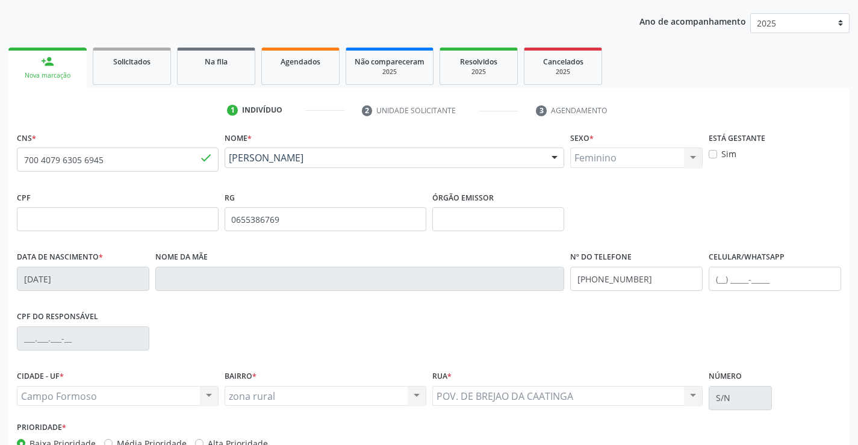
scroll to position [208, 0]
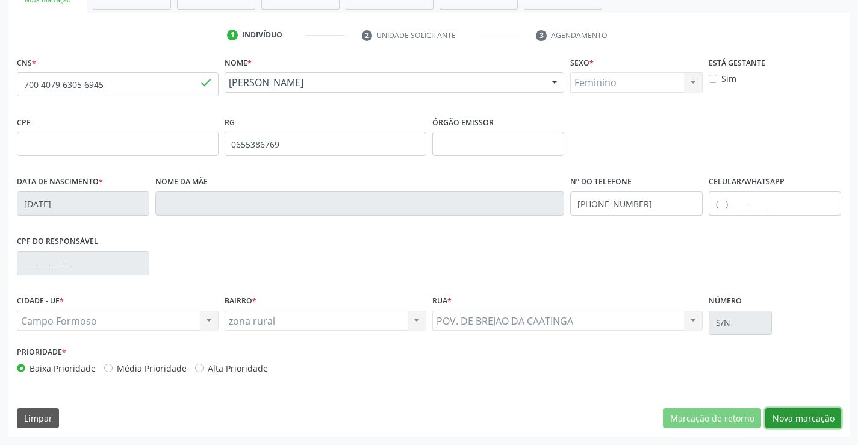
click at [812, 417] on button "Nova marcação" at bounding box center [803, 418] width 76 height 20
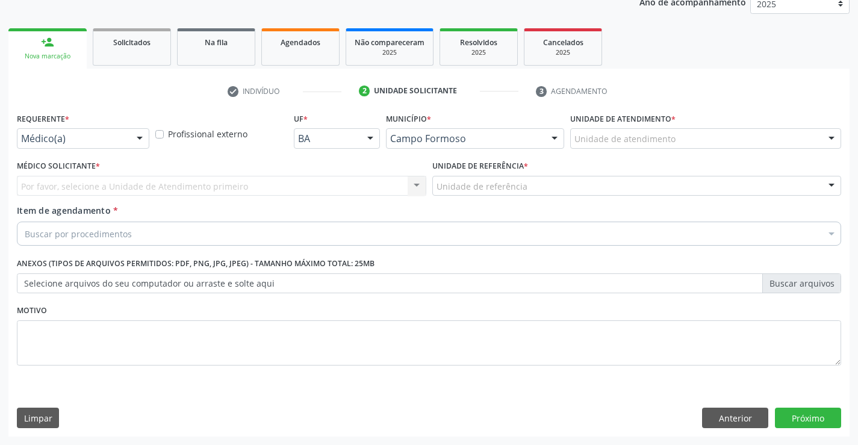
scroll to position [152, 0]
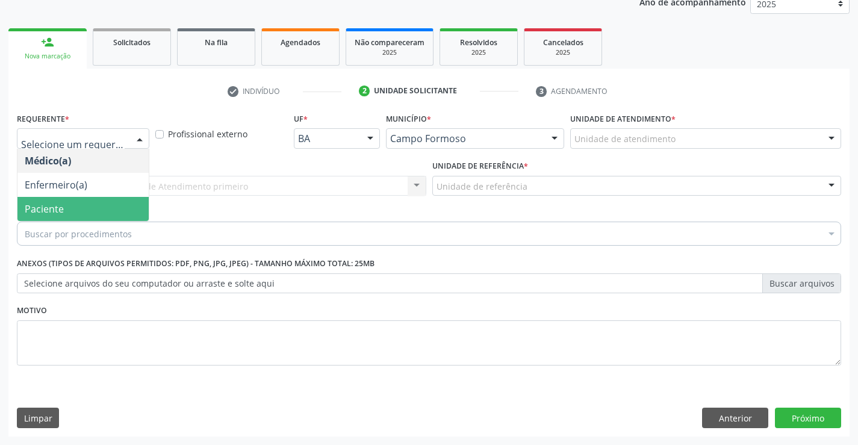
click at [59, 216] on span "Paciente" at bounding box center [82, 209] width 131 height 24
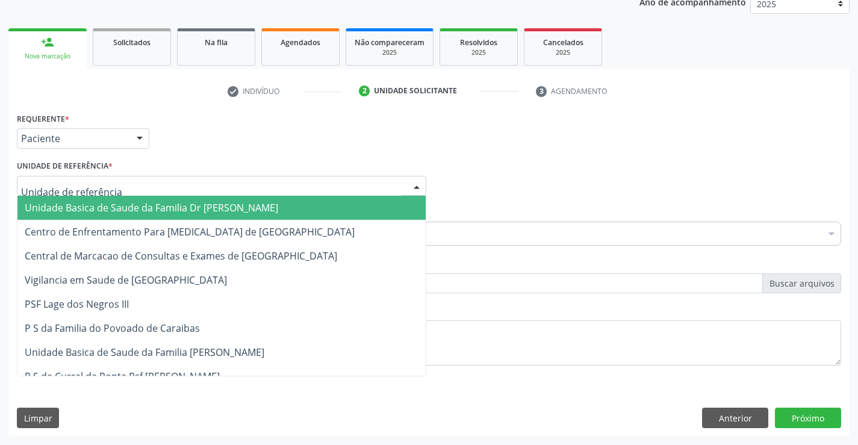
click at [219, 182] on div at bounding box center [221, 186] width 409 height 20
click at [172, 202] on span "Unidade Basica de Saude da Familia Dr [PERSON_NAME]" at bounding box center [151, 207] width 253 height 13
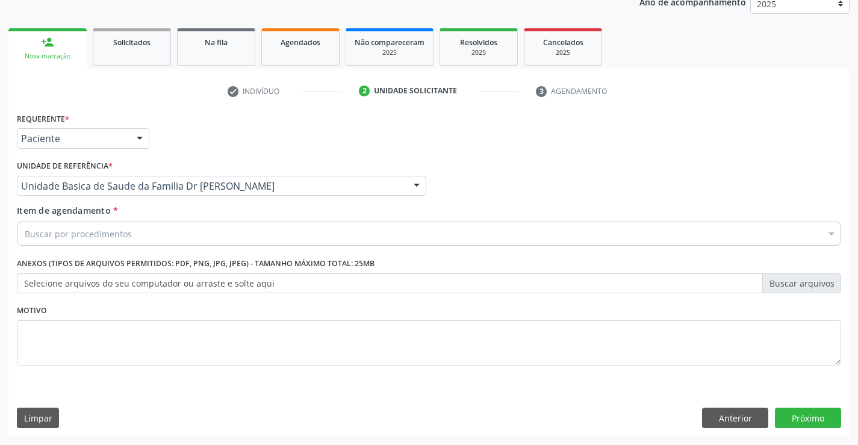
click at [143, 232] on div "Buscar por procedimentos" at bounding box center [429, 234] width 824 height 24
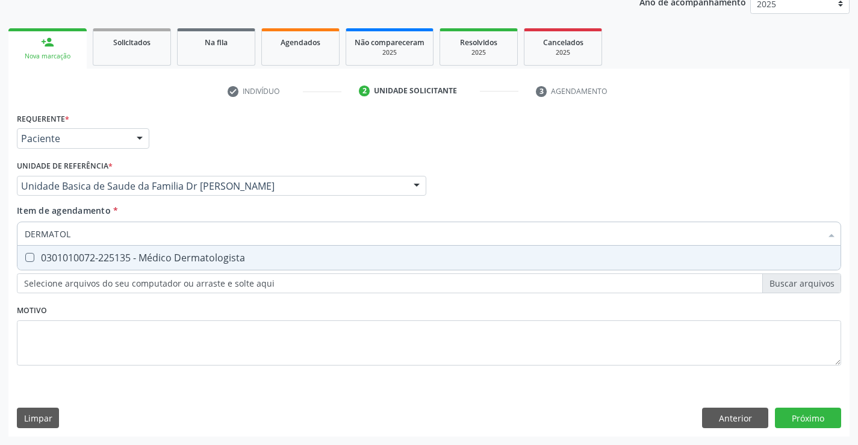
type input "DERMATOLO"
click at [179, 257] on div "0301010072-225135 - Médico Dermatologista" at bounding box center [429, 258] width 809 height 10
checkbox Dermatologista "true"
click at [207, 335] on div "Requerente * Paciente Médico(a) Enfermeiro(a) Paciente Nenhum resultado encontr…" at bounding box center [429, 246] width 824 height 273
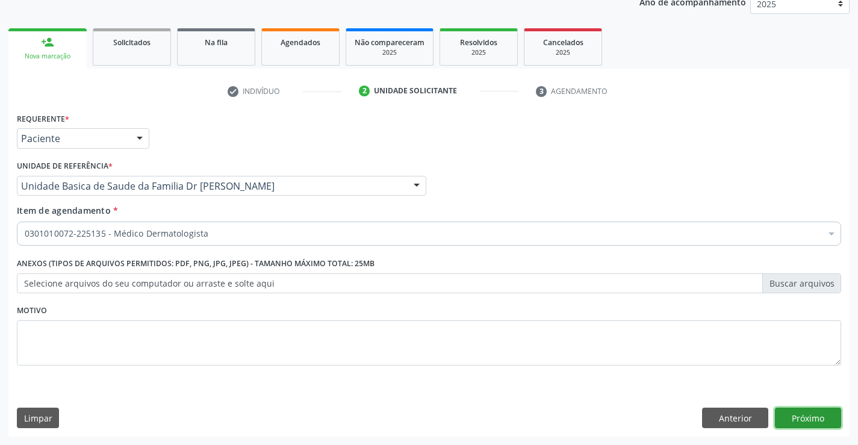
click at [817, 424] on button "Próximo" at bounding box center [808, 418] width 66 height 20
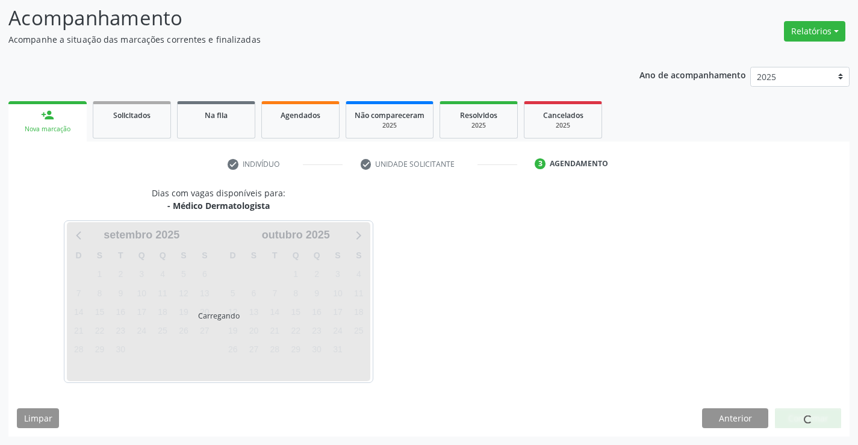
scroll to position [114, 0]
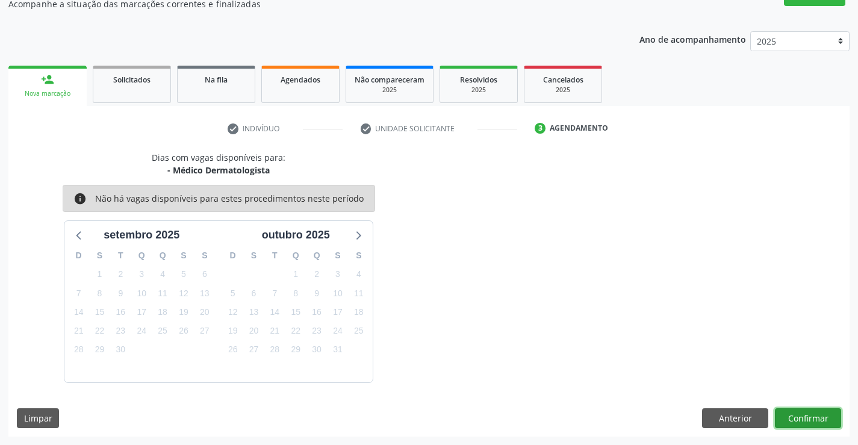
click at [805, 416] on button "Confirmar" at bounding box center [808, 418] width 66 height 20
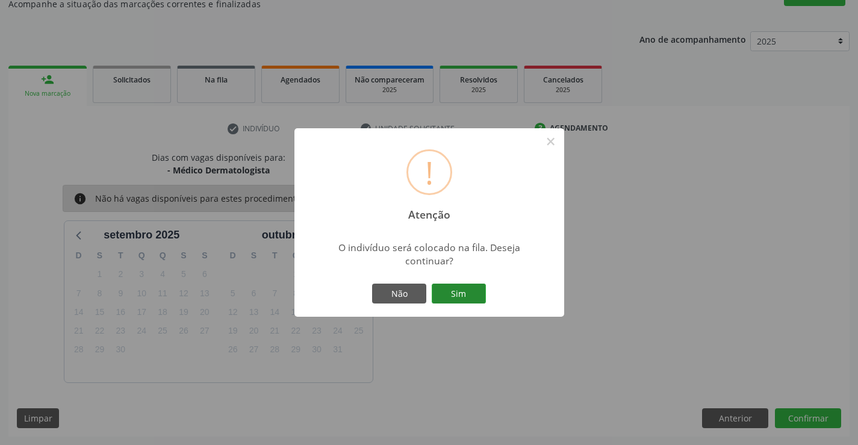
click at [479, 295] on button "Sim" at bounding box center [459, 294] width 54 height 20
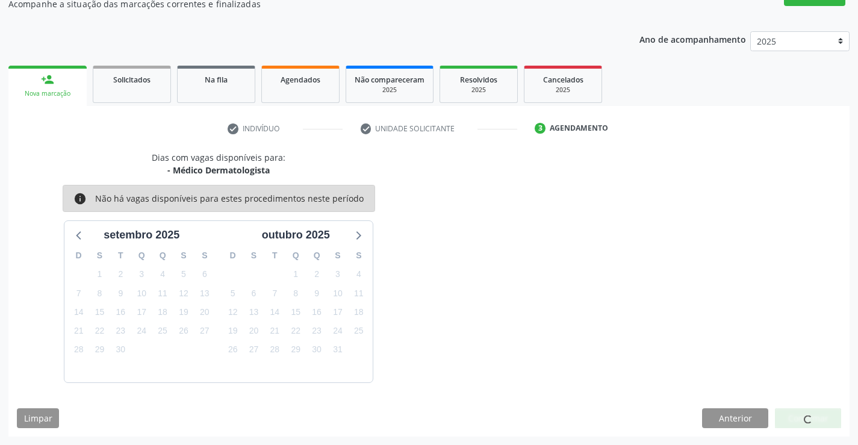
scroll to position [0, 0]
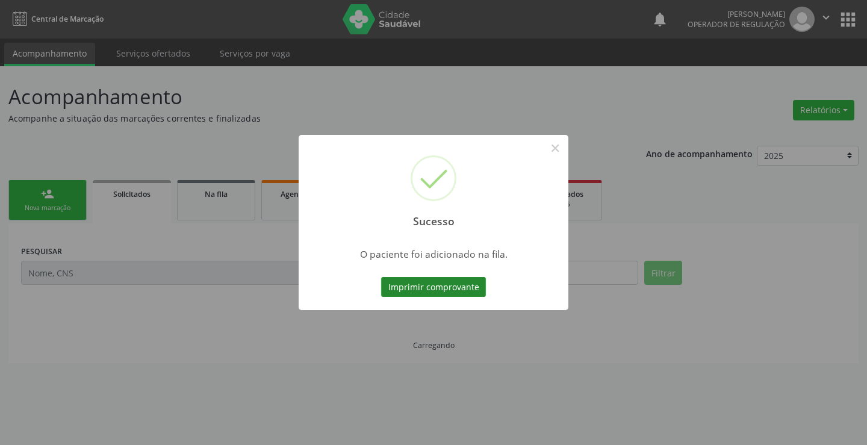
click at [464, 290] on button "Imprimir comprovante" at bounding box center [433, 287] width 105 height 20
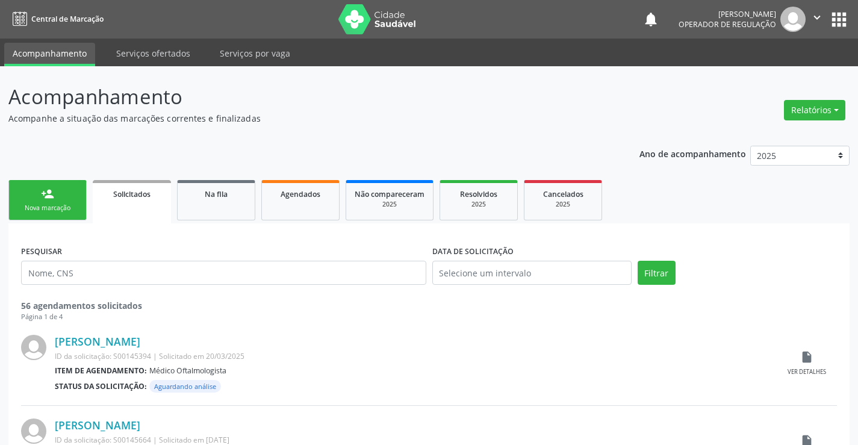
click at [59, 207] on div "Nova marcação" at bounding box center [47, 208] width 60 height 9
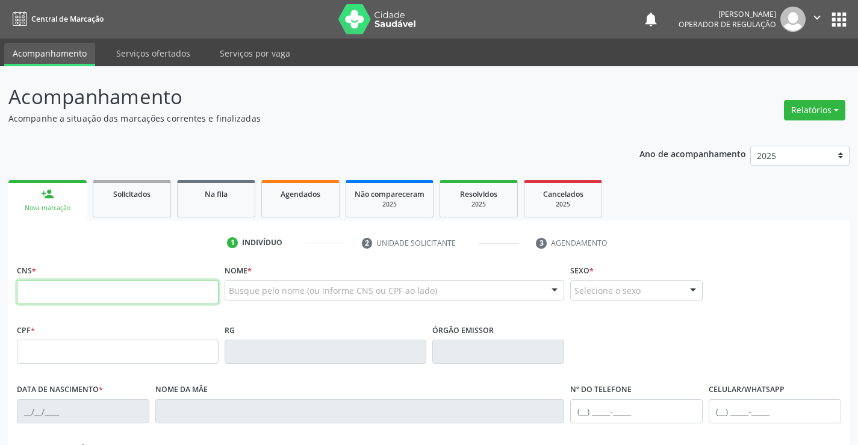
click at [70, 286] on input "text" at bounding box center [118, 292] width 202 height 24
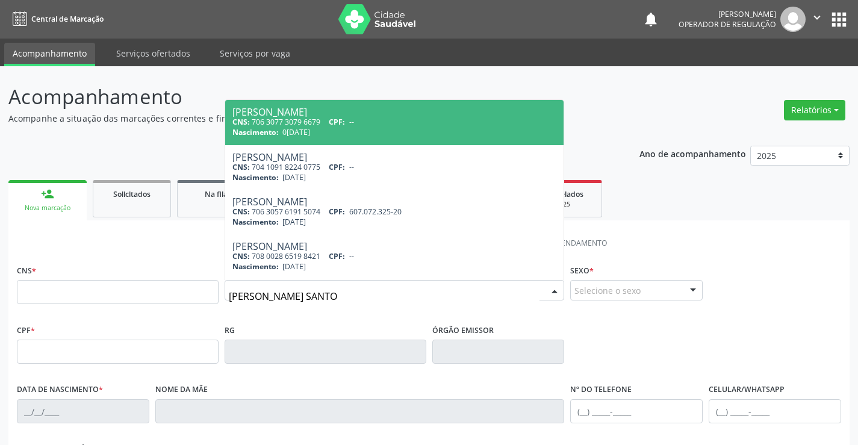
type input "[PERSON_NAME]"
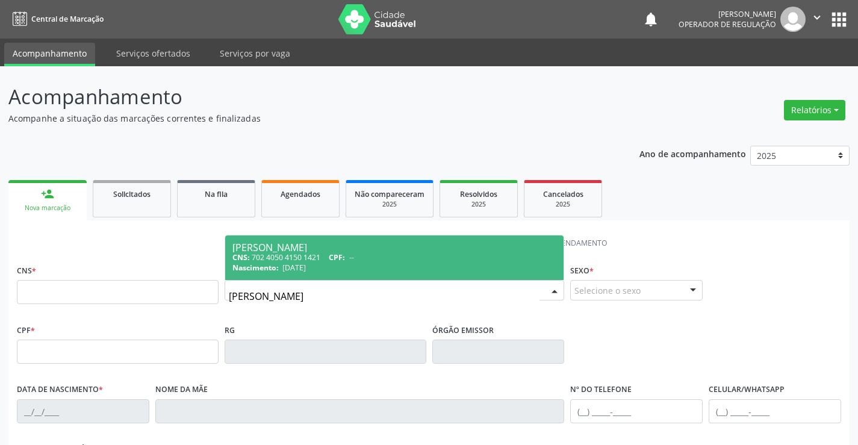
click at [311, 253] on div "CNS: 702 4050 4150 1421 CPF: --" at bounding box center [394, 257] width 325 height 10
type input "702 4050 4150 1421"
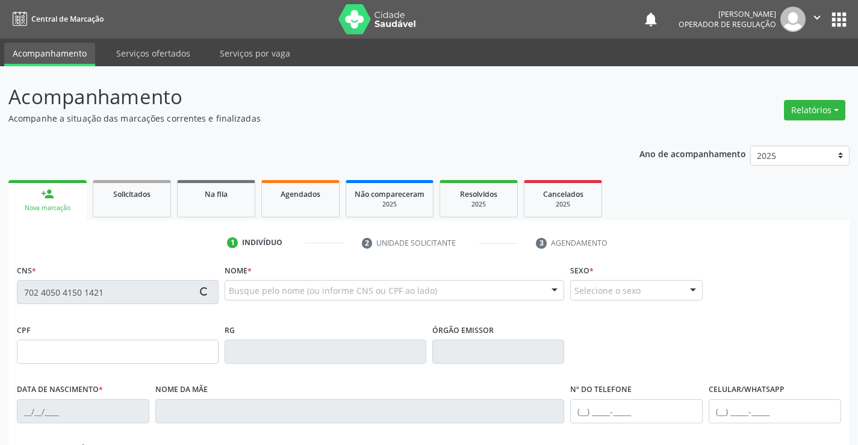
type input "1307572847"
type input "[DATE]"
type input "[PHONE_NUMBER]"
type input "015.760.765-80"
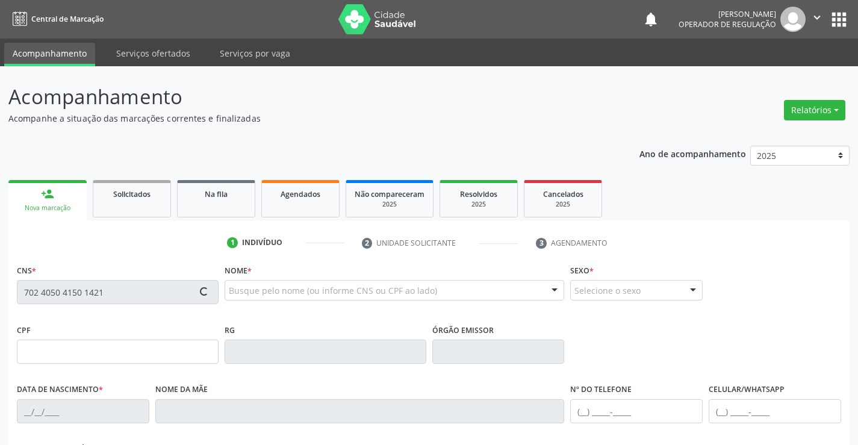
type input "S/N"
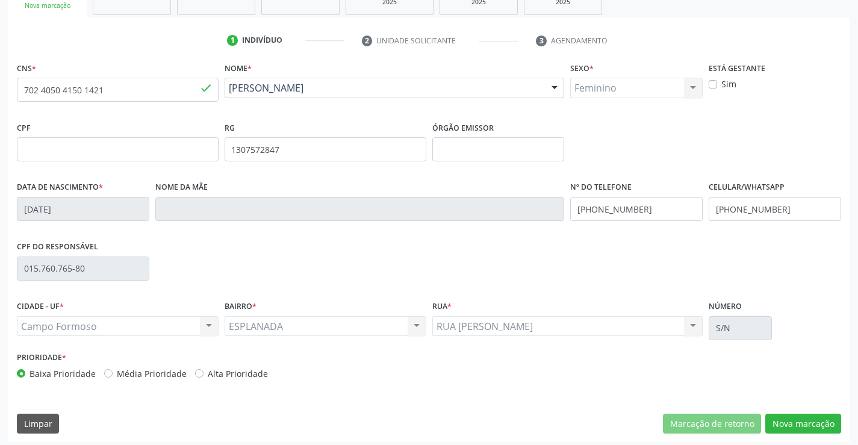
scroll to position [208, 0]
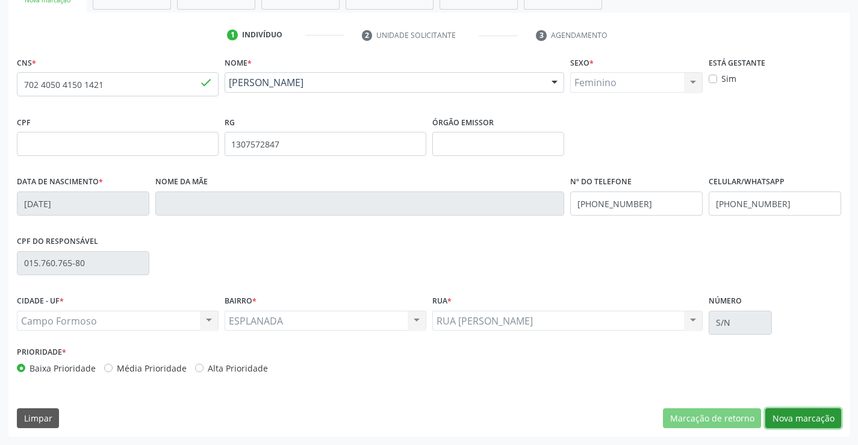
click at [780, 411] on button "Nova marcação" at bounding box center [803, 418] width 76 height 20
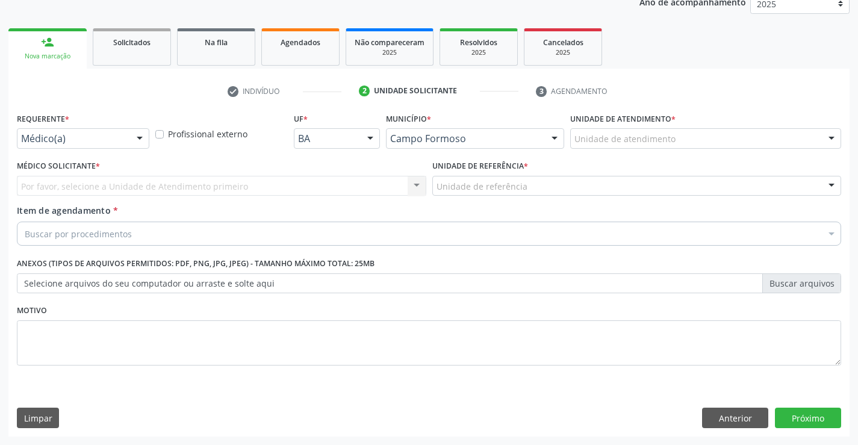
scroll to position [152, 0]
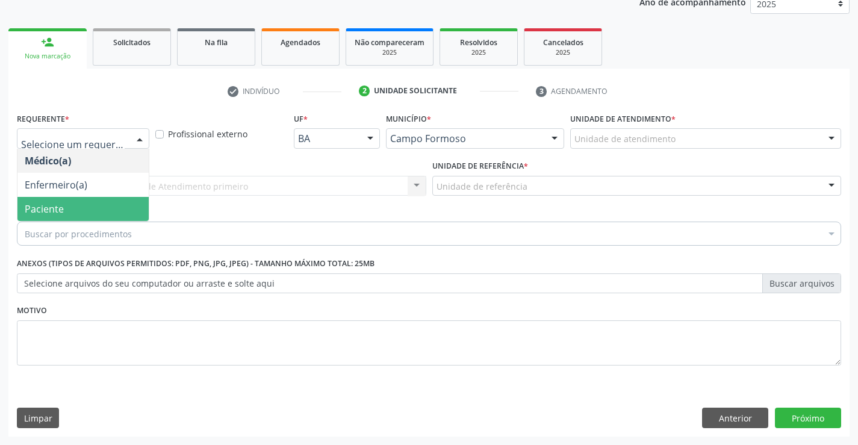
drag, startPoint x: 61, startPoint y: 205, endPoint x: 152, endPoint y: 194, distance: 91.6
click at [61, 205] on span "Paciente" at bounding box center [44, 208] width 39 height 13
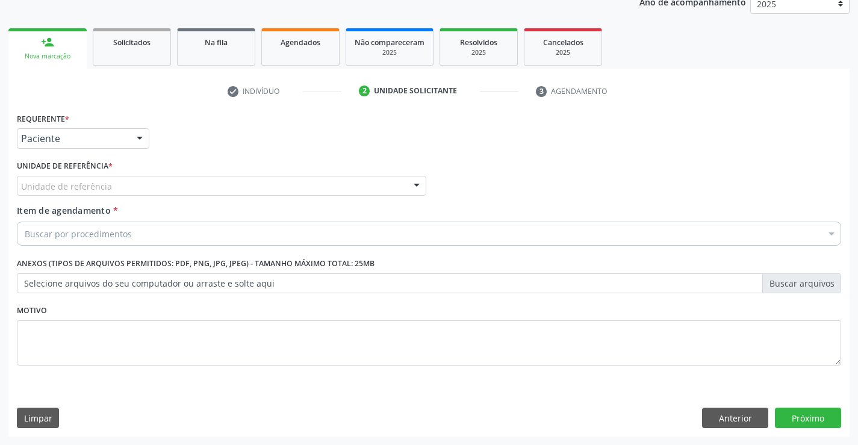
click at [175, 189] on div "Unidade de referência" at bounding box center [221, 186] width 409 height 20
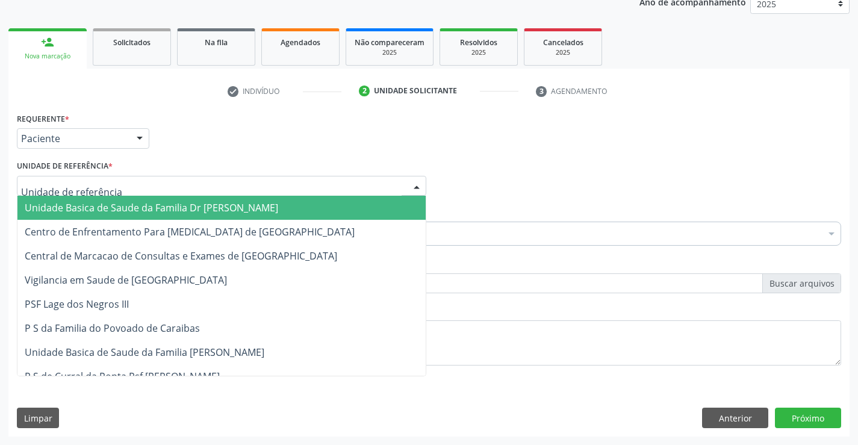
click at [148, 205] on span "Unidade Basica de Saude da Familia Dr [PERSON_NAME]" at bounding box center [151, 207] width 253 height 13
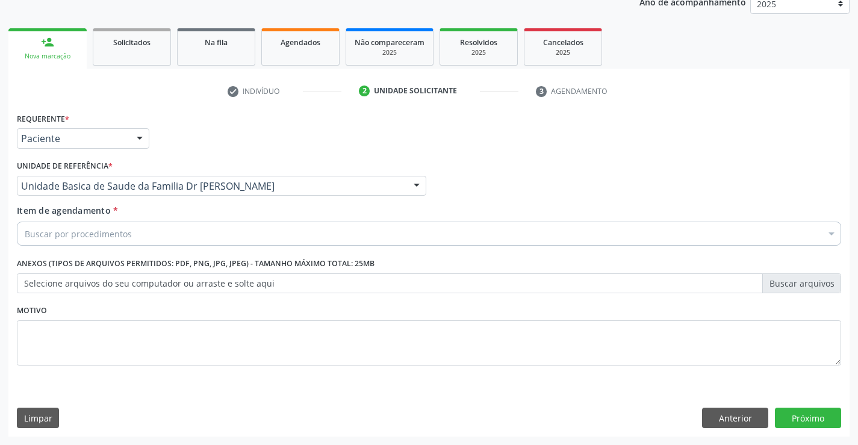
drag, startPoint x: 132, startPoint y: 234, endPoint x: 288, endPoint y: 238, distance: 156.6
click at [135, 234] on div "Buscar por procedimentos" at bounding box center [429, 234] width 824 height 24
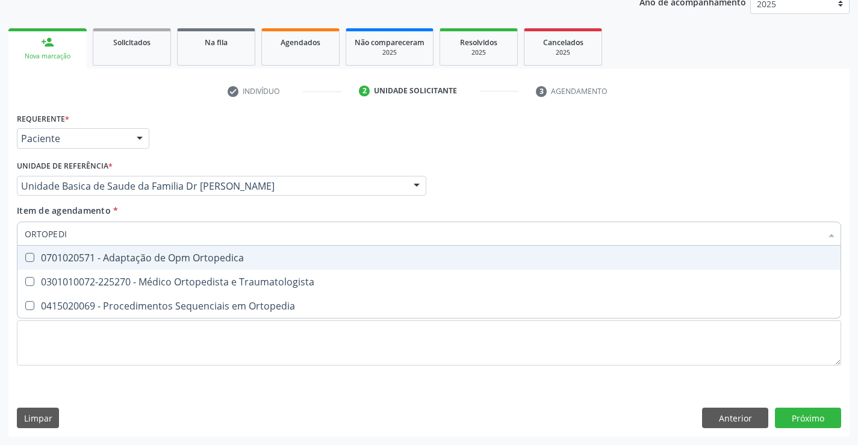
type input "ORTOPED"
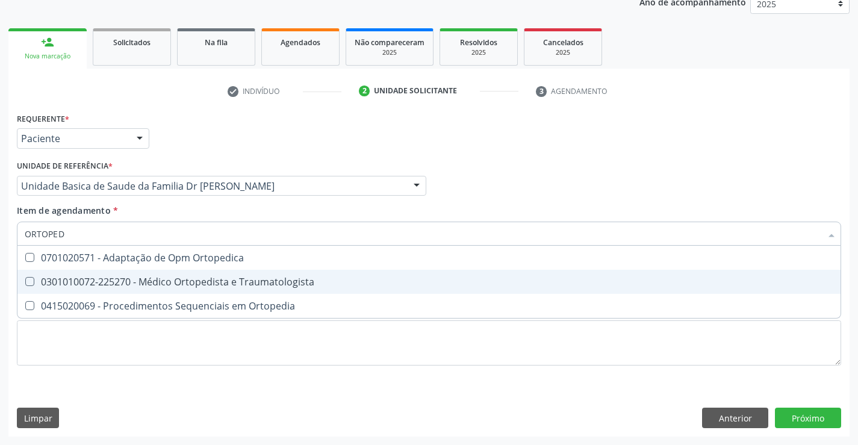
click at [258, 282] on div "0301010072-225270 - Médico Ortopedista e Traumatologista" at bounding box center [429, 282] width 809 height 10
checkbox Traumatologista "true"
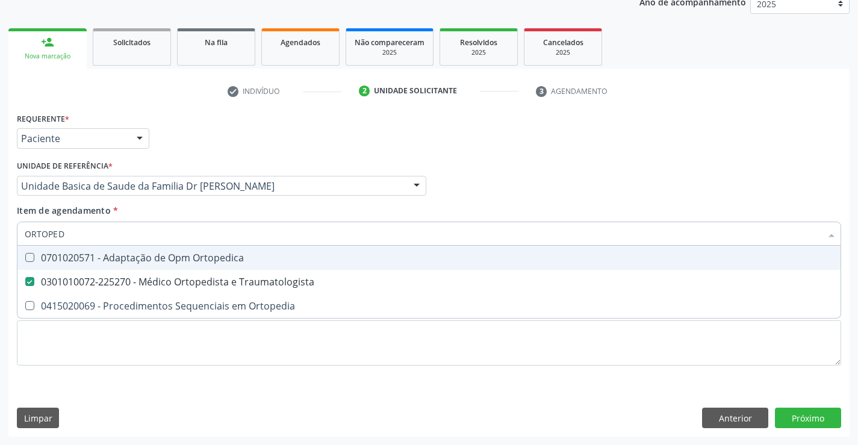
click at [400, 202] on div "Unidade de referência * Unidade Basica de Saude da Familia Dr [PERSON_NAME] Uni…" at bounding box center [221, 180] width 415 height 47
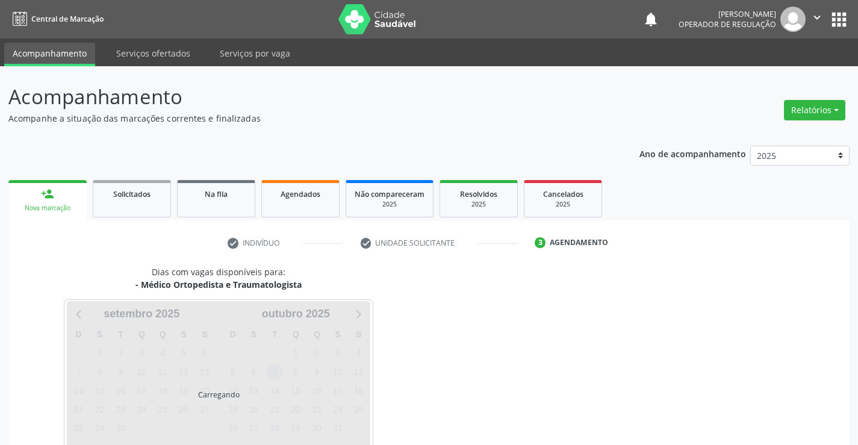
scroll to position [79, 0]
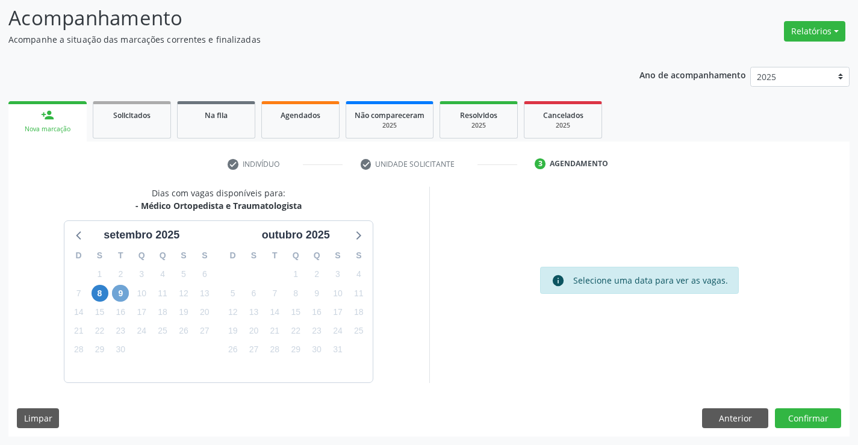
click at [123, 297] on span "9" at bounding box center [120, 293] width 17 height 17
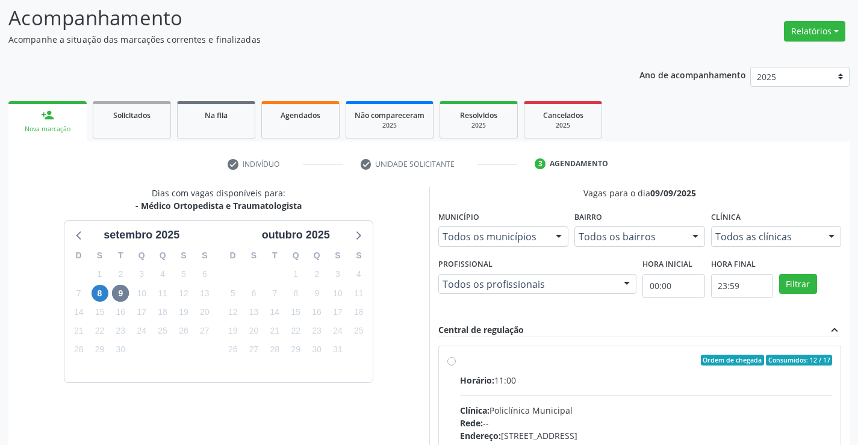
click at [606, 378] on div "Horário: 11:00" at bounding box center [646, 380] width 373 height 13
click at [456, 365] on input "Ordem de chegada Consumidos: 12 / 17 Horário: 11:00 Clínica: Policlínica Munici…" at bounding box center [451, 360] width 8 height 11
radio input "true"
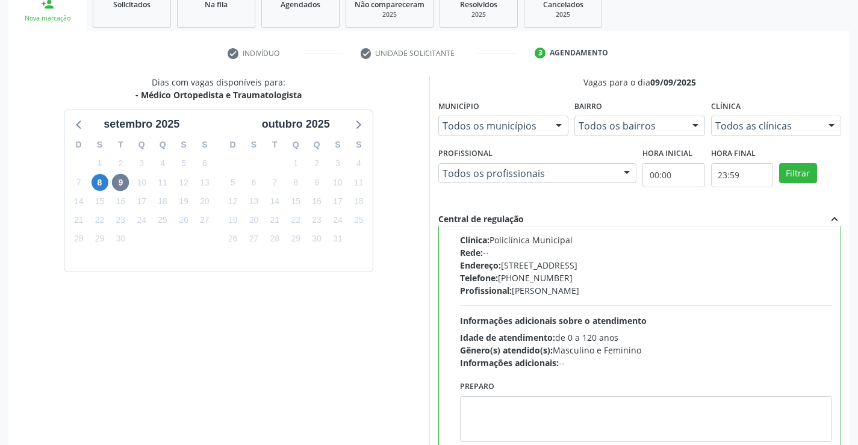
scroll to position [275, 0]
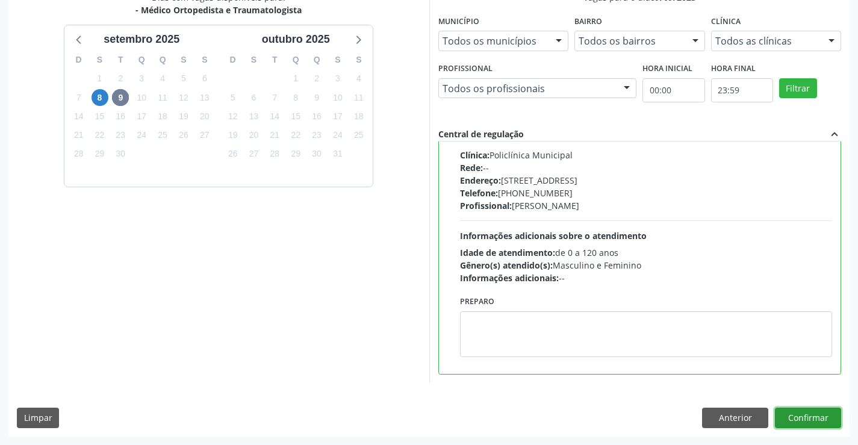
click at [809, 420] on button "Confirmar" at bounding box center [808, 418] width 66 height 20
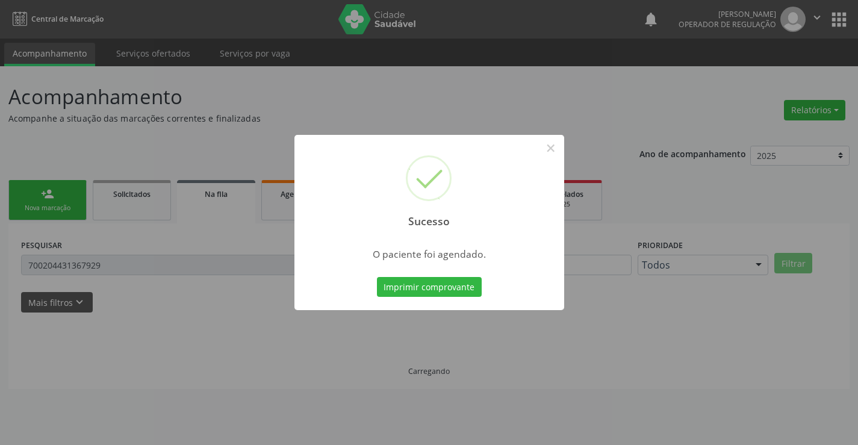
scroll to position [0, 0]
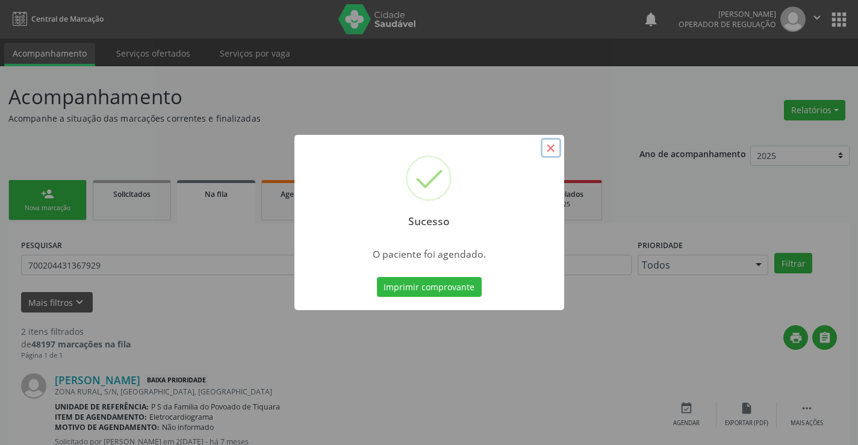
click at [551, 149] on button "×" at bounding box center [551, 148] width 20 height 20
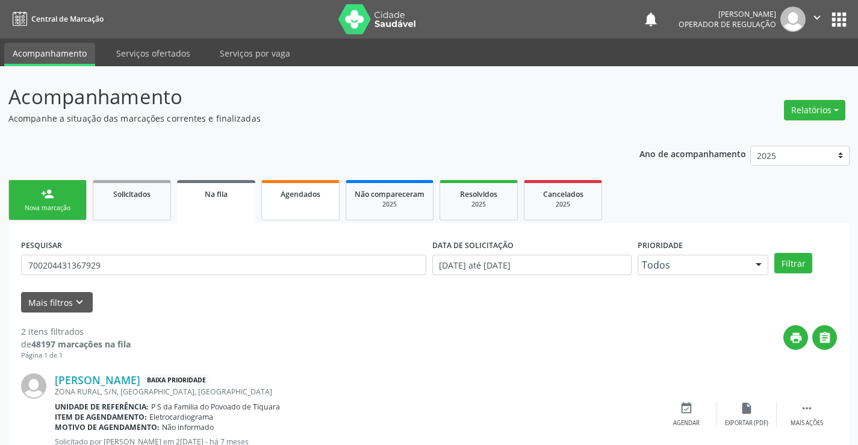
click at [305, 203] on link "Agendados" at bounding box center [300, 200] width 78 height 40
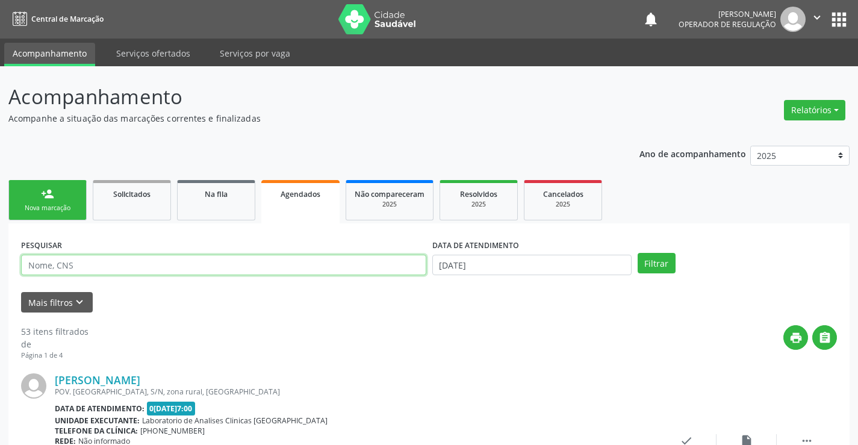
click at [95, 266] on input "text" at bounding box center [223, 265] width 405 height 20
type input "A"
type input "[PERSON_NAME]"
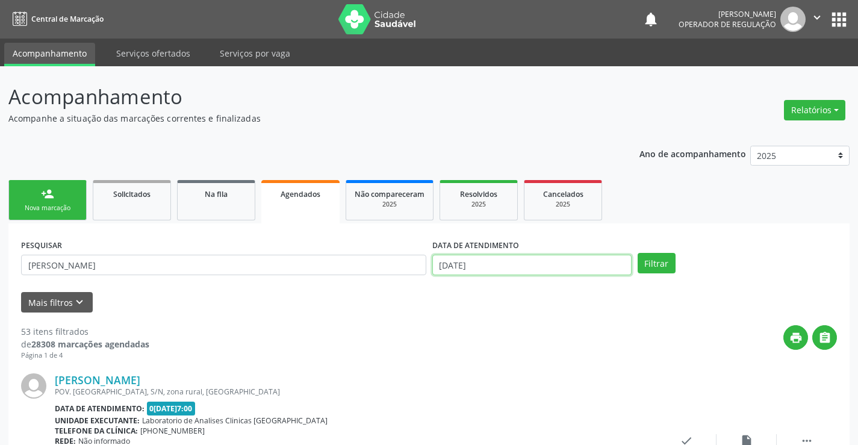
click at [600, 259] on input "04/09/2025" at bounding box center [531, 265] width 199 height 20
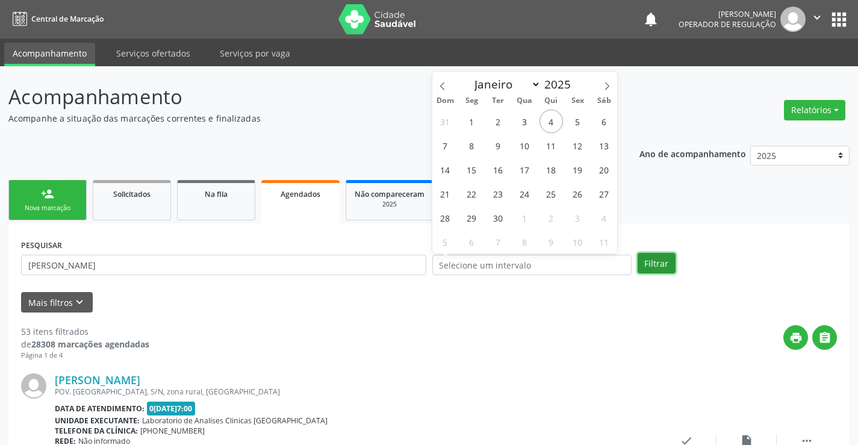
click at [647, 261] on button "Filtrar" at bounding box center [657, 263] width 38 height 20
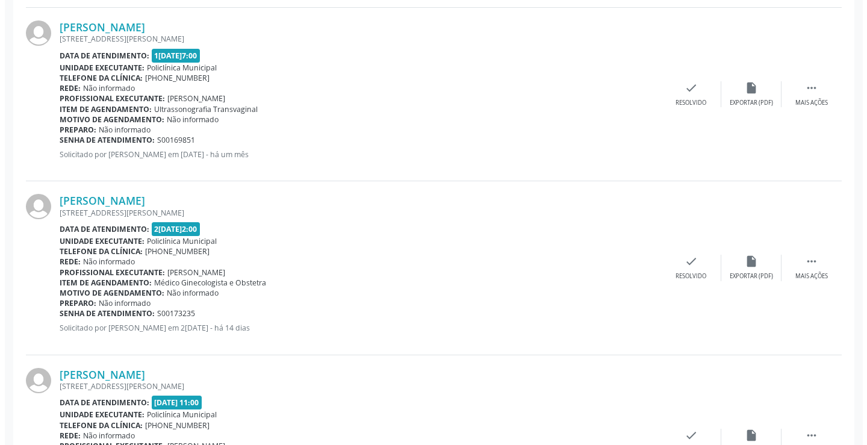
scroll to position [1151, 0]
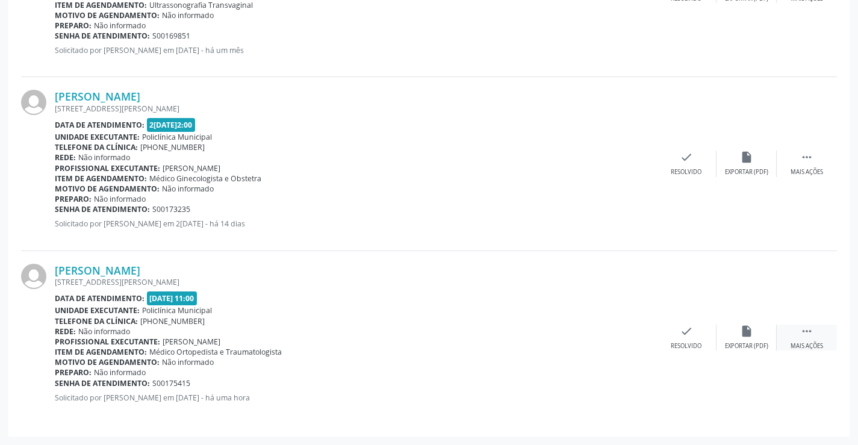
click at [800, 340] on div " Mais ações" at bounding box center [807, 338] width 60 height 26
click at [630, 331] on icon "cancel" at bounding box center [626, 331] width 13 height 13
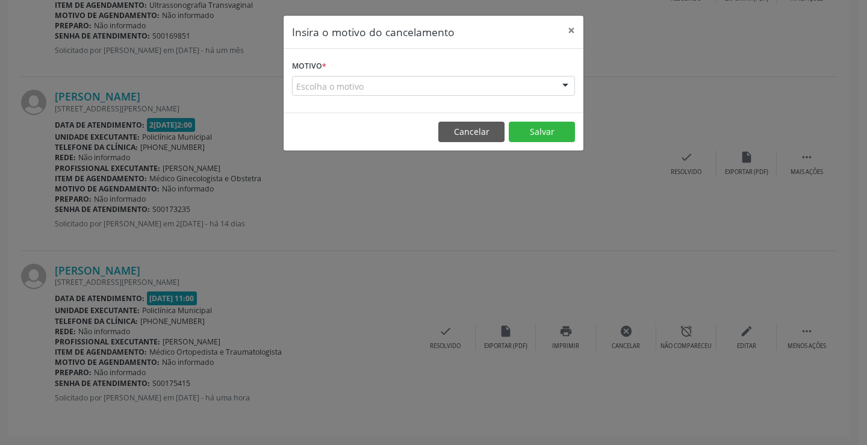
click at [548, 81] on div "Escolha o motivo" at bounding box center [433, 86] width 283 height 20
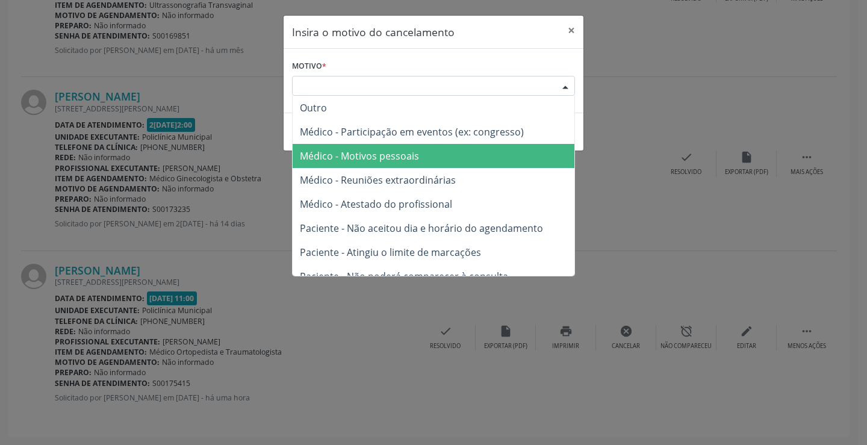
click at [368, 155] on span "Médico - Motivos pessoais" at bounding box center [359, 155] width 119 height 13
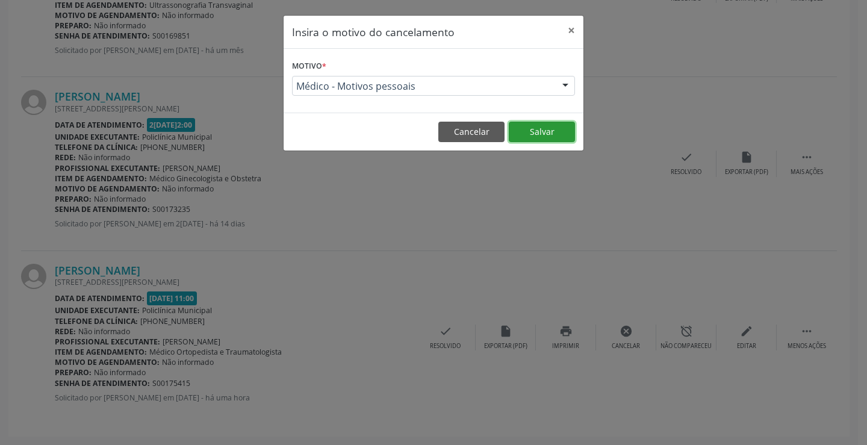
click at [533, 130] on button "Salvar" at bounding box center [542, 132] width 66 height 20
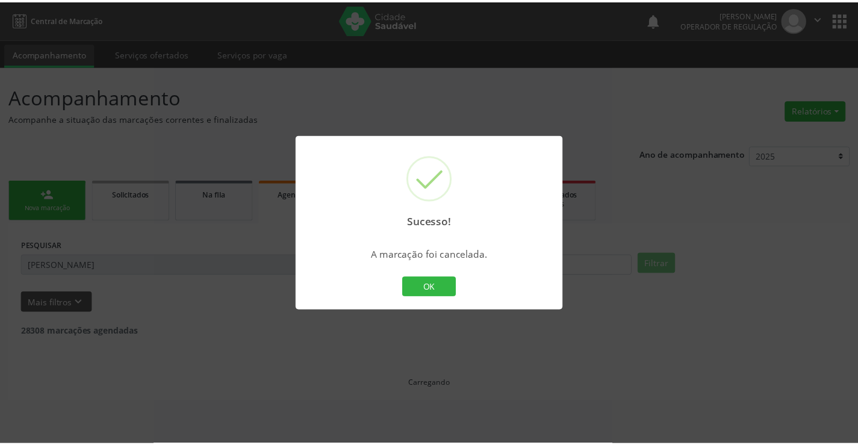
scroll to position [0, 0]
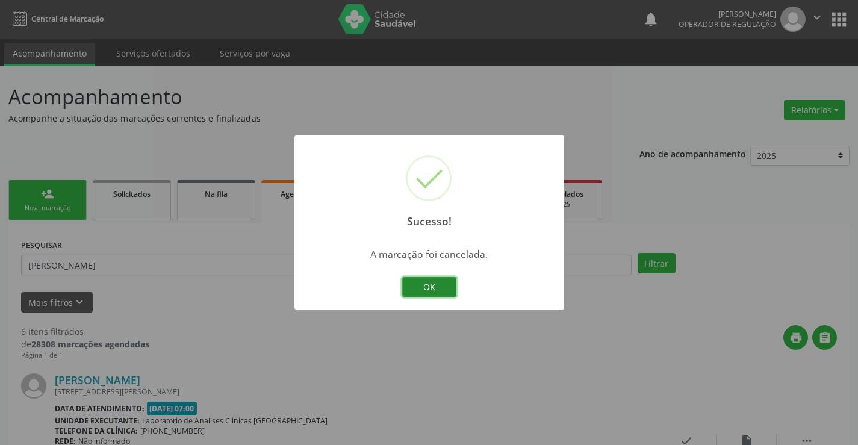
click at [423, 288] on button "OK" at bounding box center [429, 287] width 54 height 20
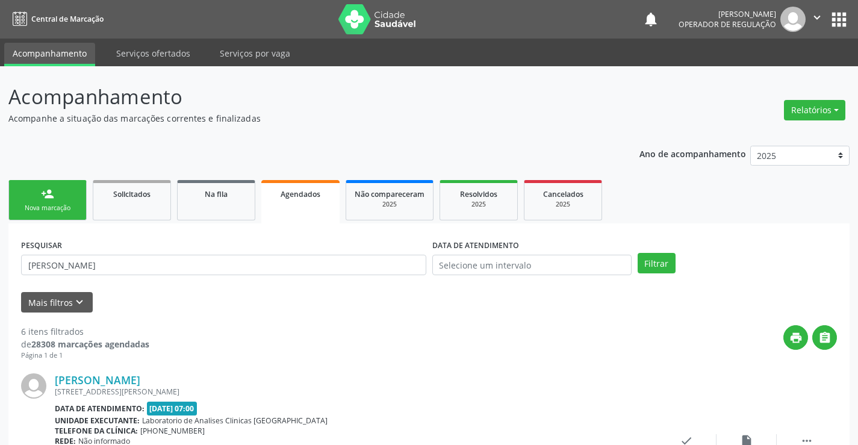
click at [49, 201] on link "person_add Nova marcação" at bounding box center [47, 200] width 78 height 40
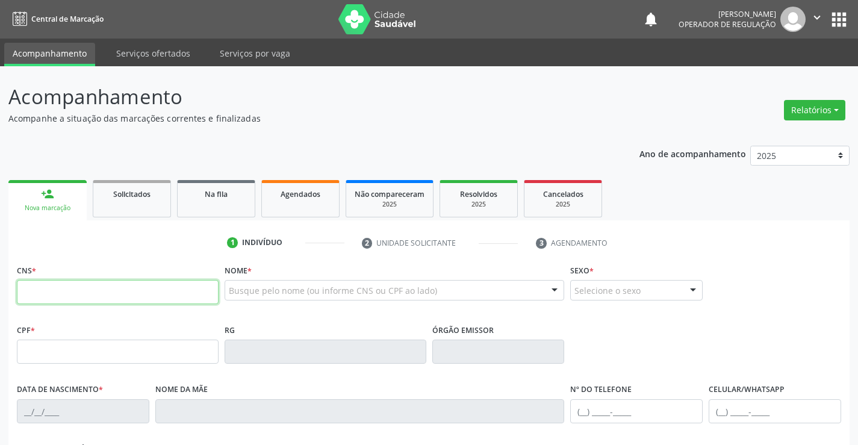
click at [70, 292] on input "text" at bounding box center [118, 292] width 202 height 24
type input "704 0003 2603 4568"
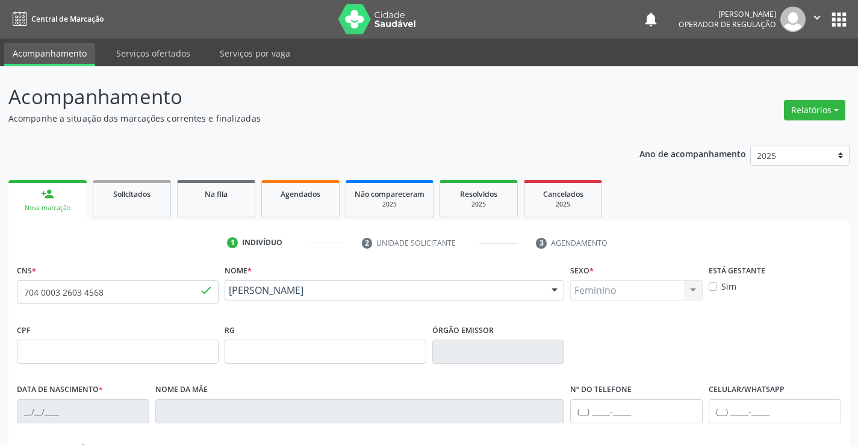
type input "24/09/2024"
type input "(74) 9188-0214"
type input "S/N"
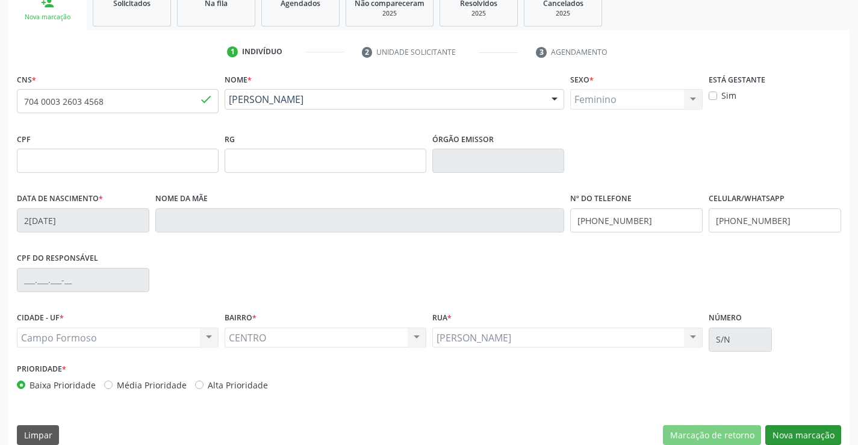
scroll to position [208, 0]
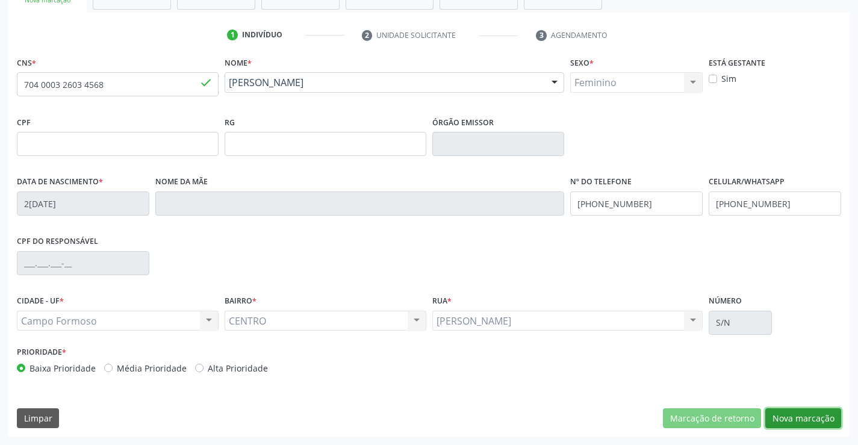
click at [791, 408] on button "Nova marcação" at bounding box center [803, 418] width 76 height 20
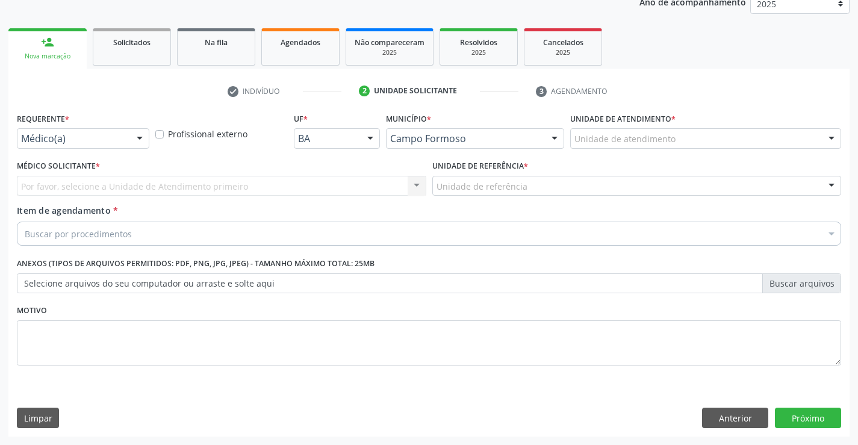
scroll to position [152, 0]
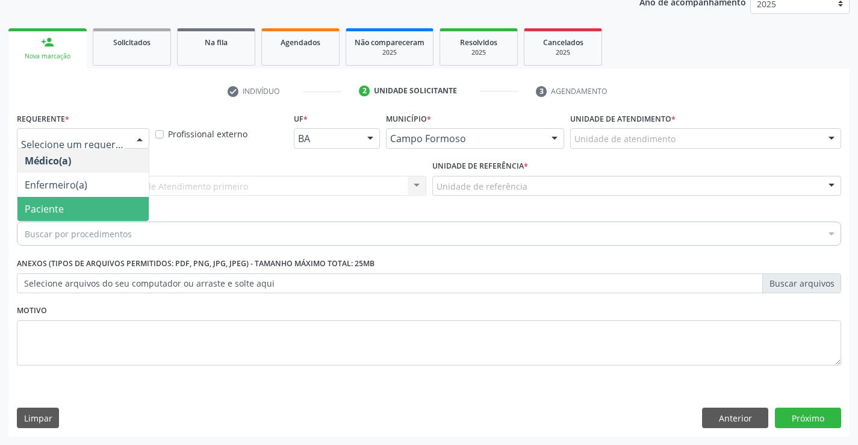
click at [58, 206] on span "Paciente" at bounding box center [44, 208] width 39 height 13
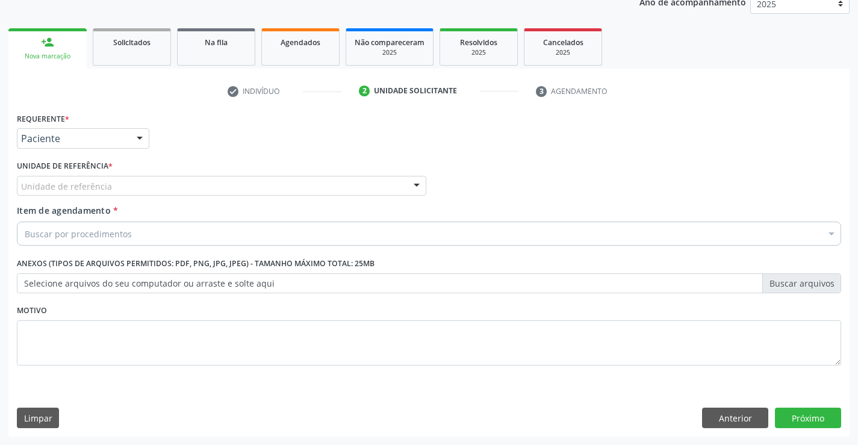
click at [409, 188] on div at bounding box center [417, 186] width 18 height 20
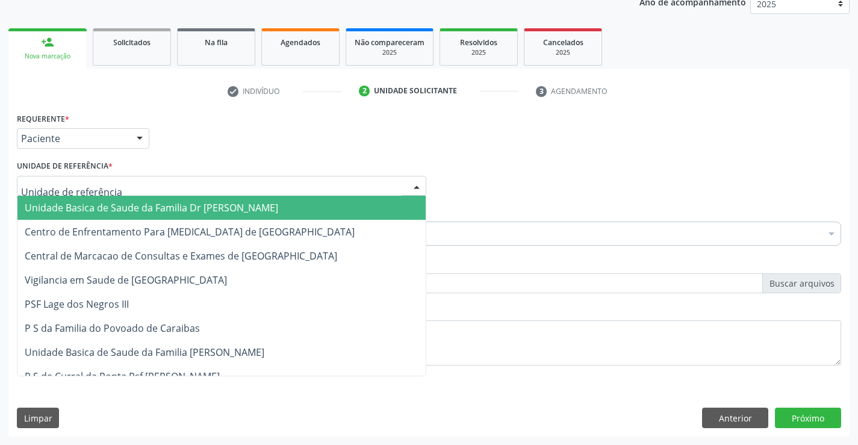
click at [128, 212] on span "Unidade Basica de Saude da Familia Dr [PERSON_NAME]" at bounding box center [151, 207] width 253 height 13
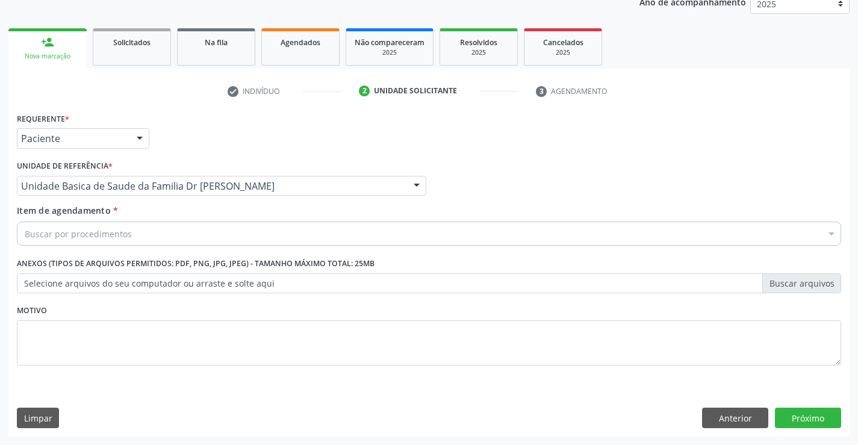
click at [137, 230] on div "Buscar por procedimentos" at bounding box center [429, 234] width 824 height 24
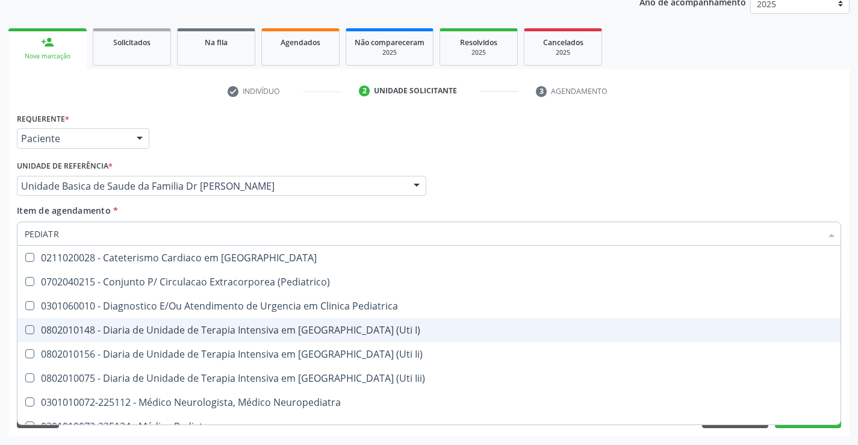
type input "PEDIATRA"
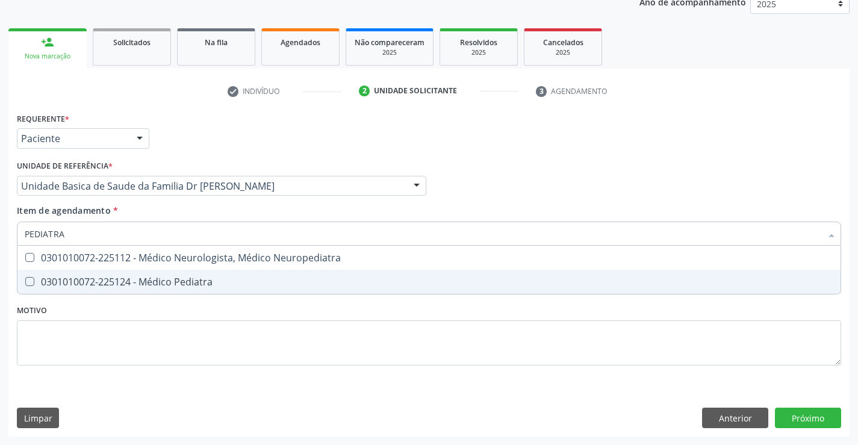
click at [140, 283] on div "0301010072-225124 - Médico Pediatra" at bounding box center [429, 282] width 809 height 10
checkbox Pediatra "true"
click at [199, 346] on div "Requerente * Paciente Médico(a) Enfermeiro(a) Paciente Nenhum resultado encontr…" at bounding box center [429, 246] width 824 height 273
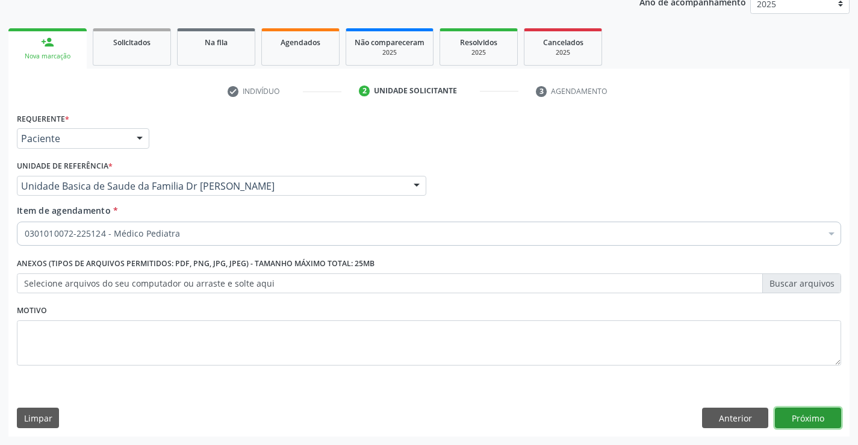
click at [814, 410] on button "Próximo" at bounding box center [808, 418] width 66 height 20
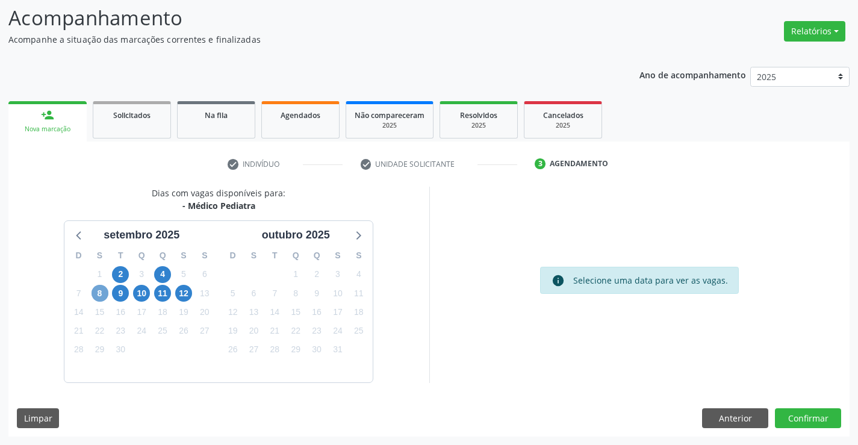
click at [106, 288] on span "8" at bounding box center [100, 293] width 17 height 17
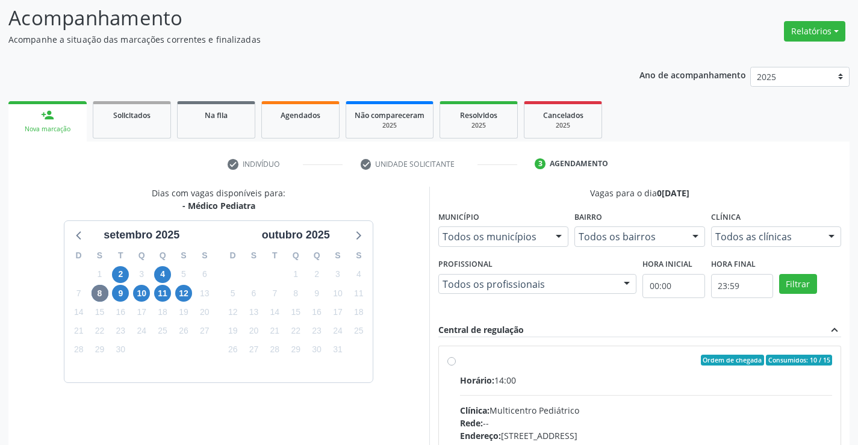
click at [548, 379] on div "Horário: 14:00" at bounding box center [646, 380] width 373 height 13
click at [456, 365] on input "Ordem de chegada Consumidos: 10 / 15 Horário: 14:00 Clínica: Multicentro Pediát…" at bounding box center [451, 360] width 8 height 11
radio input "true"
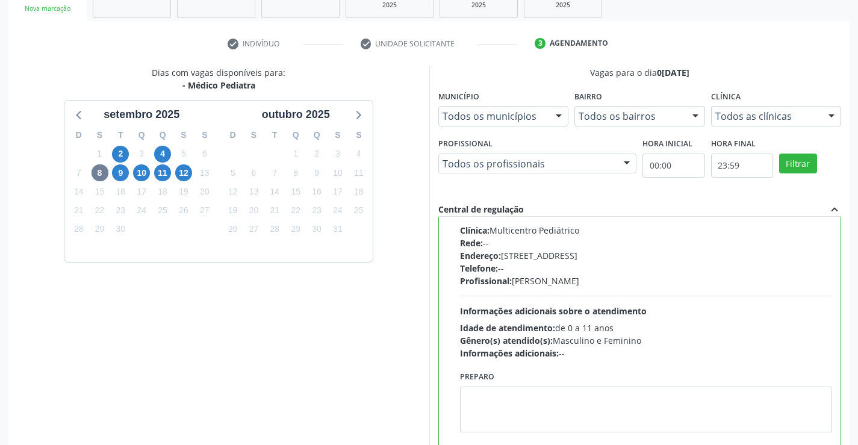
scroll to position [275, 0]
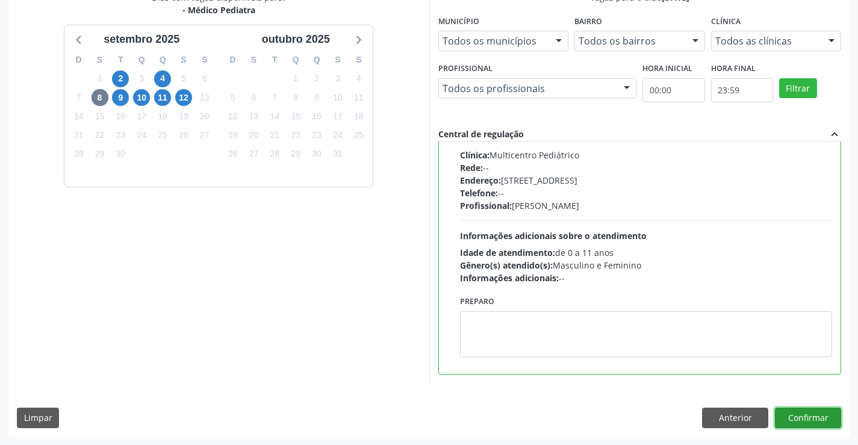
click at [804, 414] on button "Confirmar" at bounding box center [808, 418] width 66 height 20
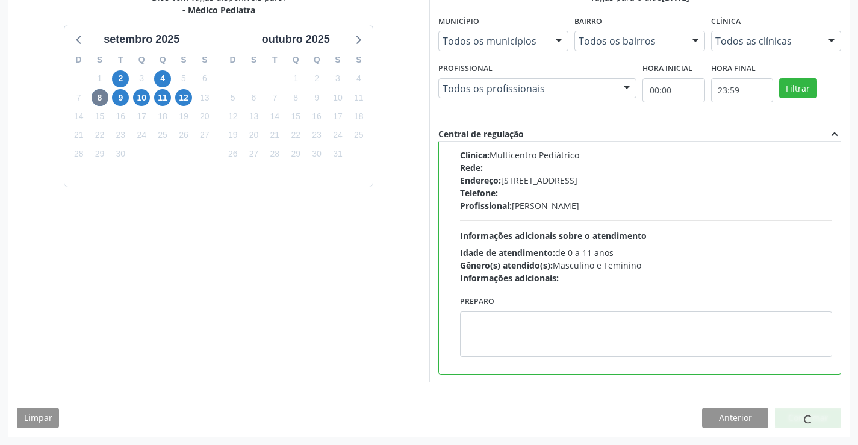
scroll to position [0, 0]
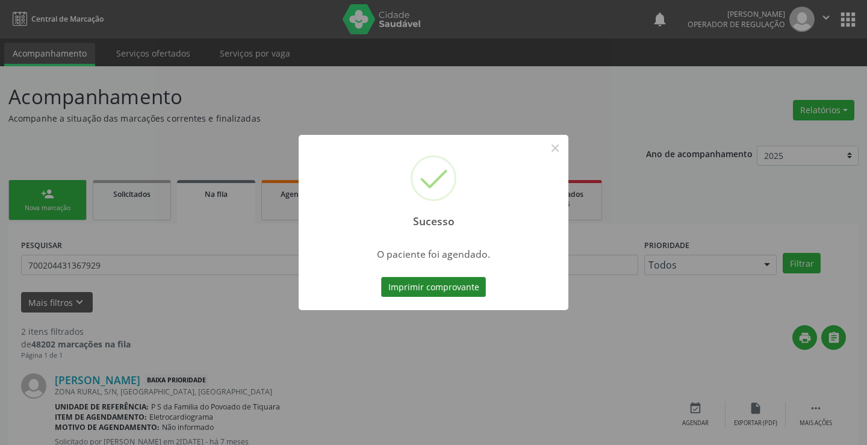
click at [445, 279] on button "Imprimir comprovante" at bounding box center [433, 287] width 105 height 20
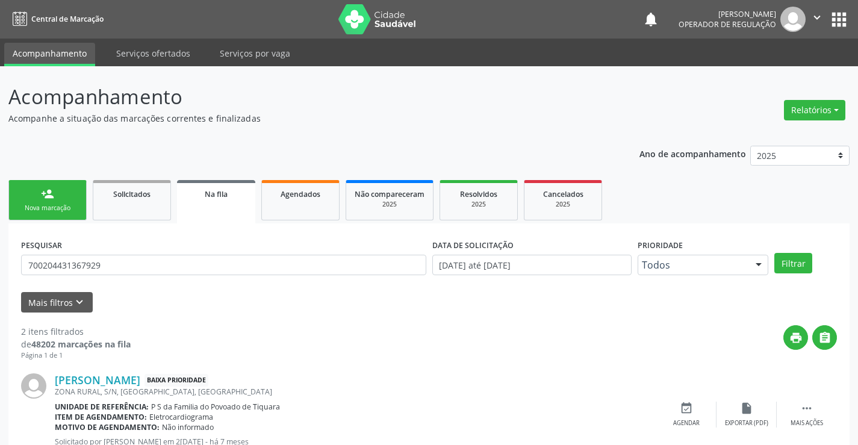
click at [821, 15] on icon "" at bounding box center [816, 17] width 13 height 13
click at [760, 73] on link "Sair" at bounding box center [786, 73] width 83 height 17
